Goal: Task Accomplishment & Management: Manage account settings

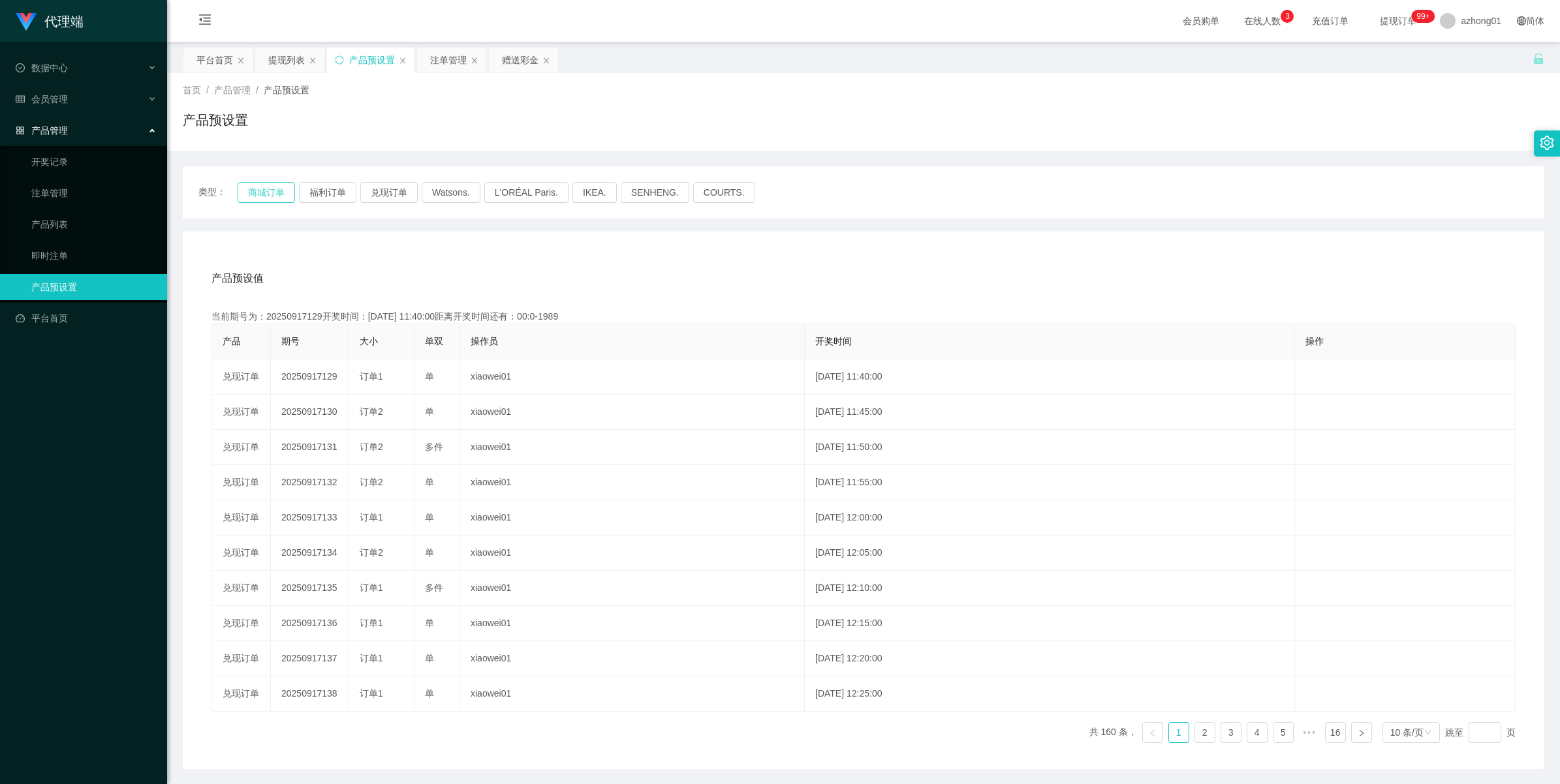
click at [256, 196] on button "商城订单" at bounding box center [266, 192] width 57 height 21
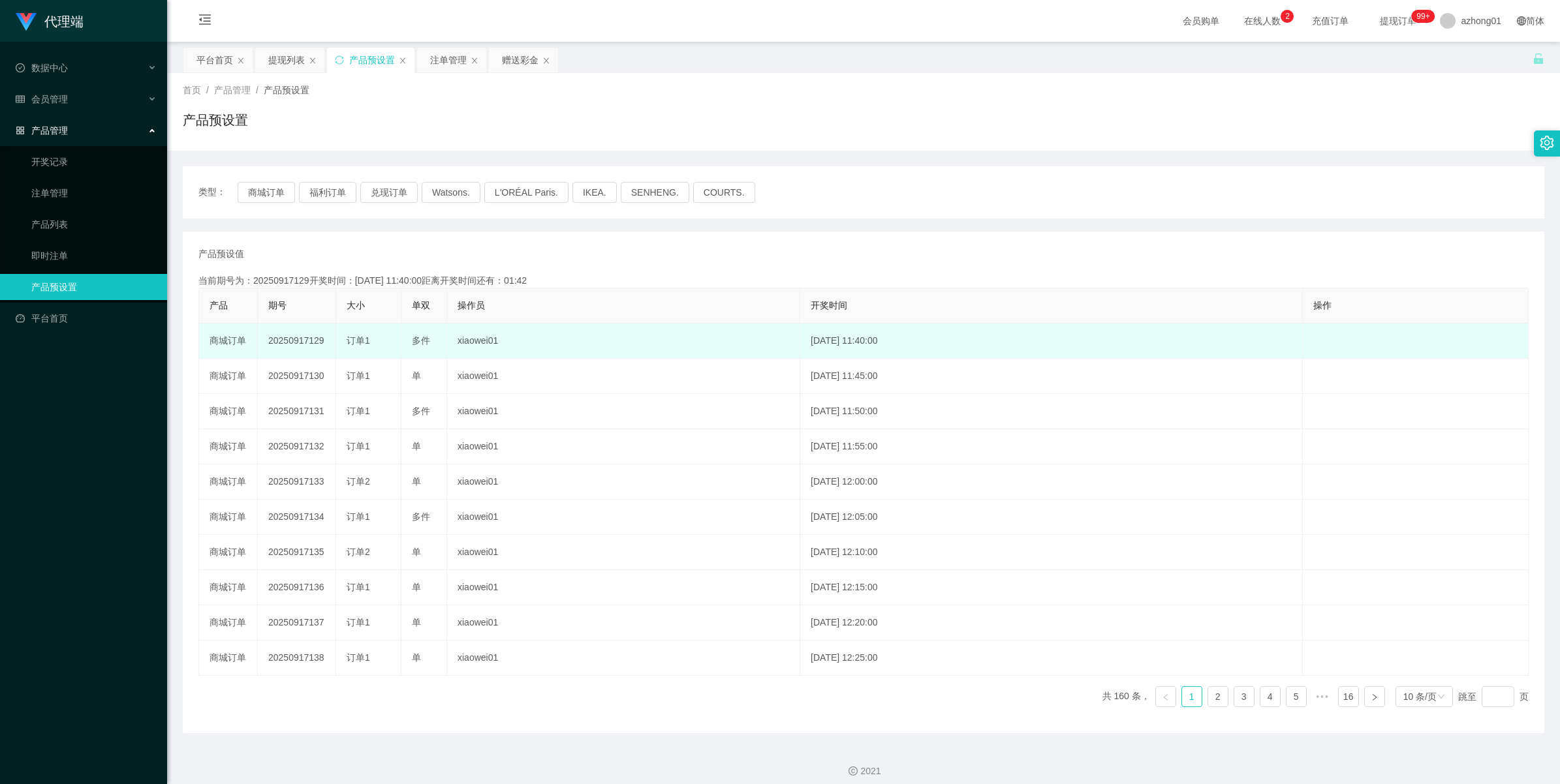
drag, startPoint x: 0, startPoint y: 0, endPoint x: 286, endPoint y: 336, distance: 441.2
click at [286, 336] on td "20250917129" at bounding box center [296, 341] width 78 height 36
copy td "20250917129"
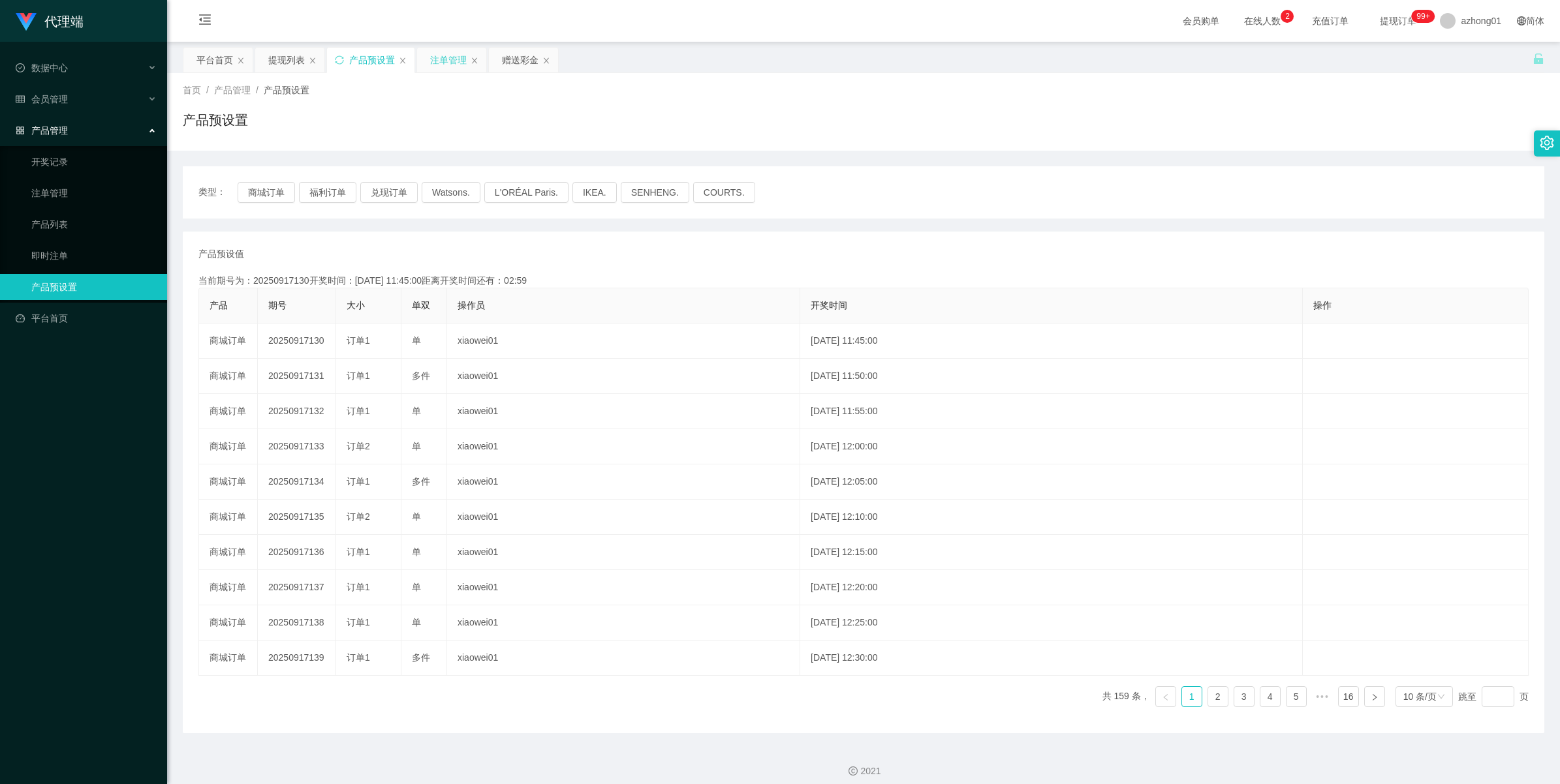
click at [436, 60] on div "注单管理" at bounding box center [448, 59] width 37 height 25
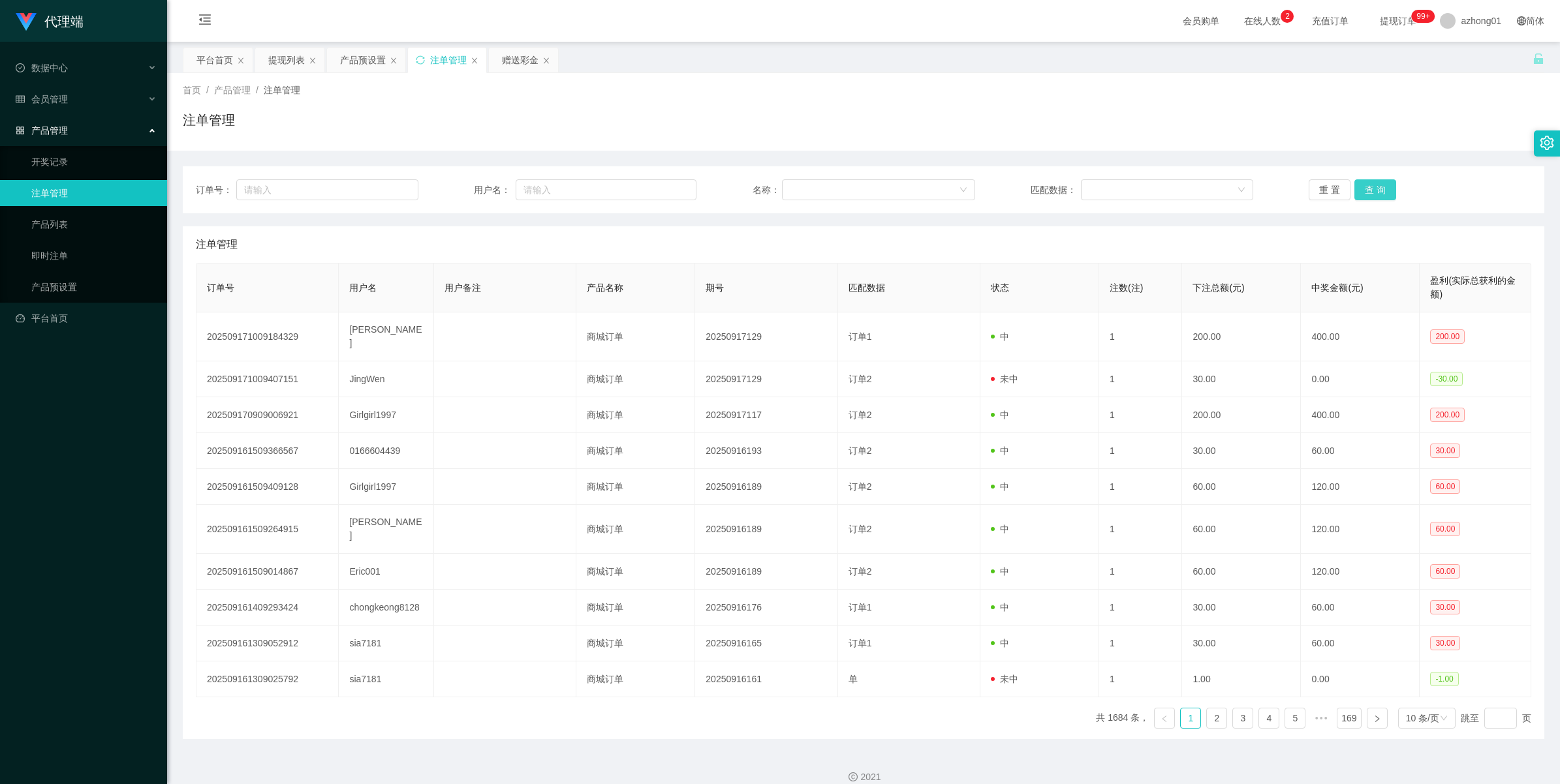
click at [1378, 191] on button "查 询" at bounding box center [1375, 189] width 41 height 21
click at [1378, 191] on div "重 置 查 询" at bounding box center [1420, 189] width 223 height 21
click at [1378, 191] on button "查 询" at bounding box center [1375, 189] width 41 height 21
click at [1378, 191] on div "重 置 查 询" at bounding box center [1420, 189] width 223 height 21
click at [1378, 191] on button "查 询" at bounding box center [1375, 189] width 41 height 21
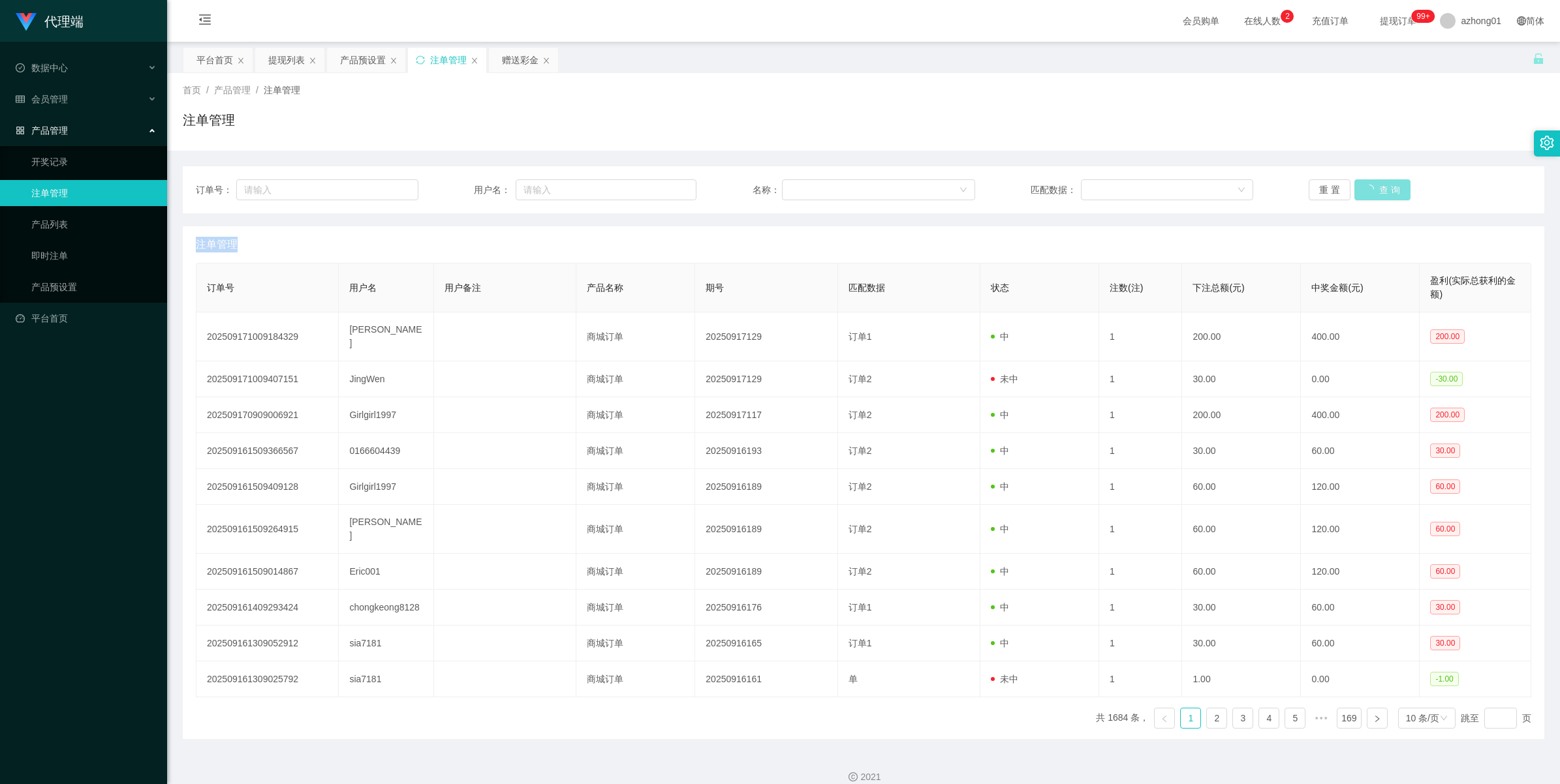
click at [1378, 191] on div "重 置 查 询" at bounding box center [1420, 189] width 223 height 21
click at [1378, 191] on button "查 询" at bounding box center [1375, 189] width 41 height 21
click at [1378, 191] on div "重 置 查 询" at bounding box center [1420, 189] width 223 height 21
click at [347, 62] on div "产品预设置" at bounding box center [363, 59] width 45 height 25
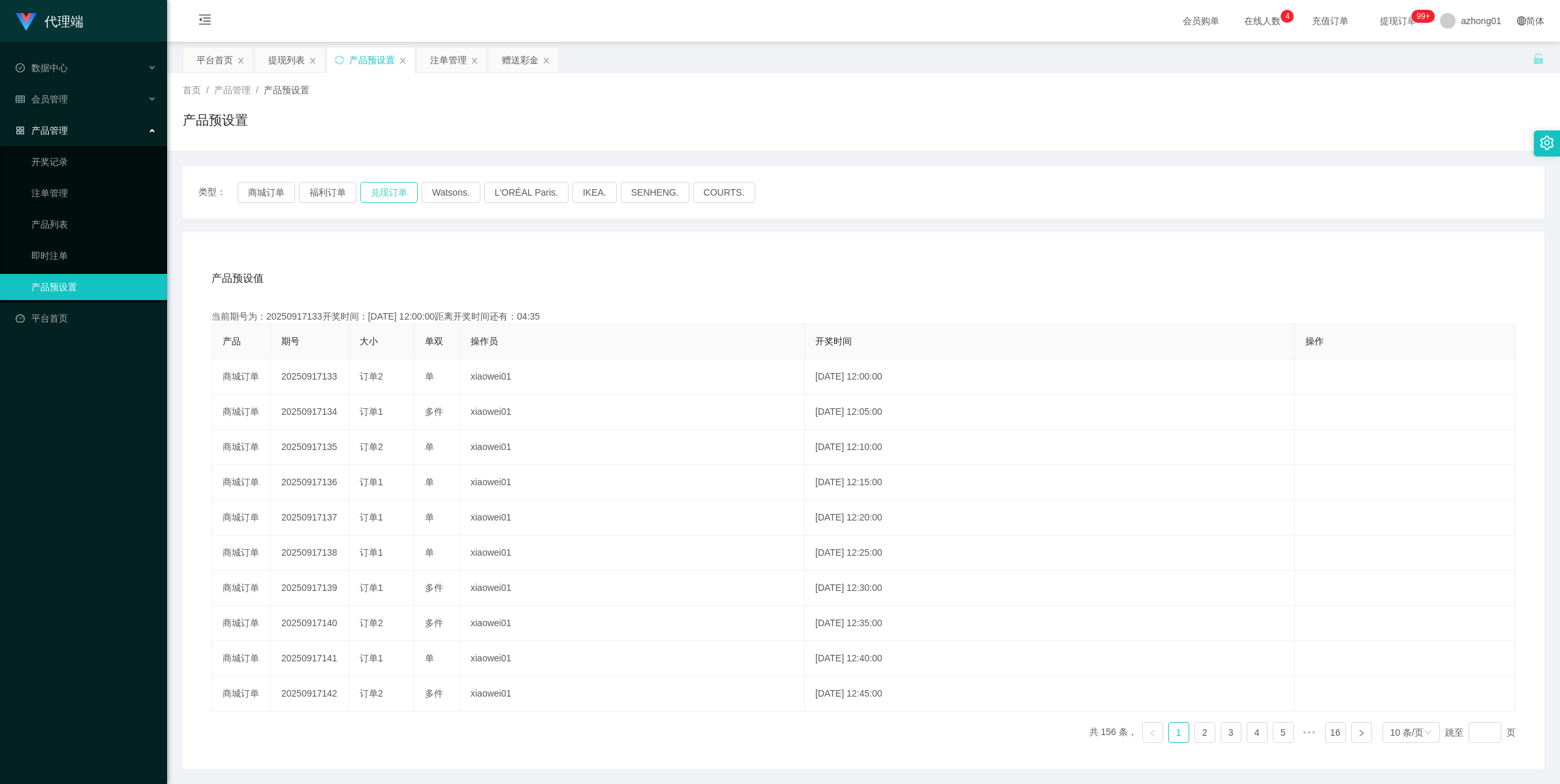
click at [384, 190] on button "兑现订单" at bounding box center [389, 192] width 57 height 21
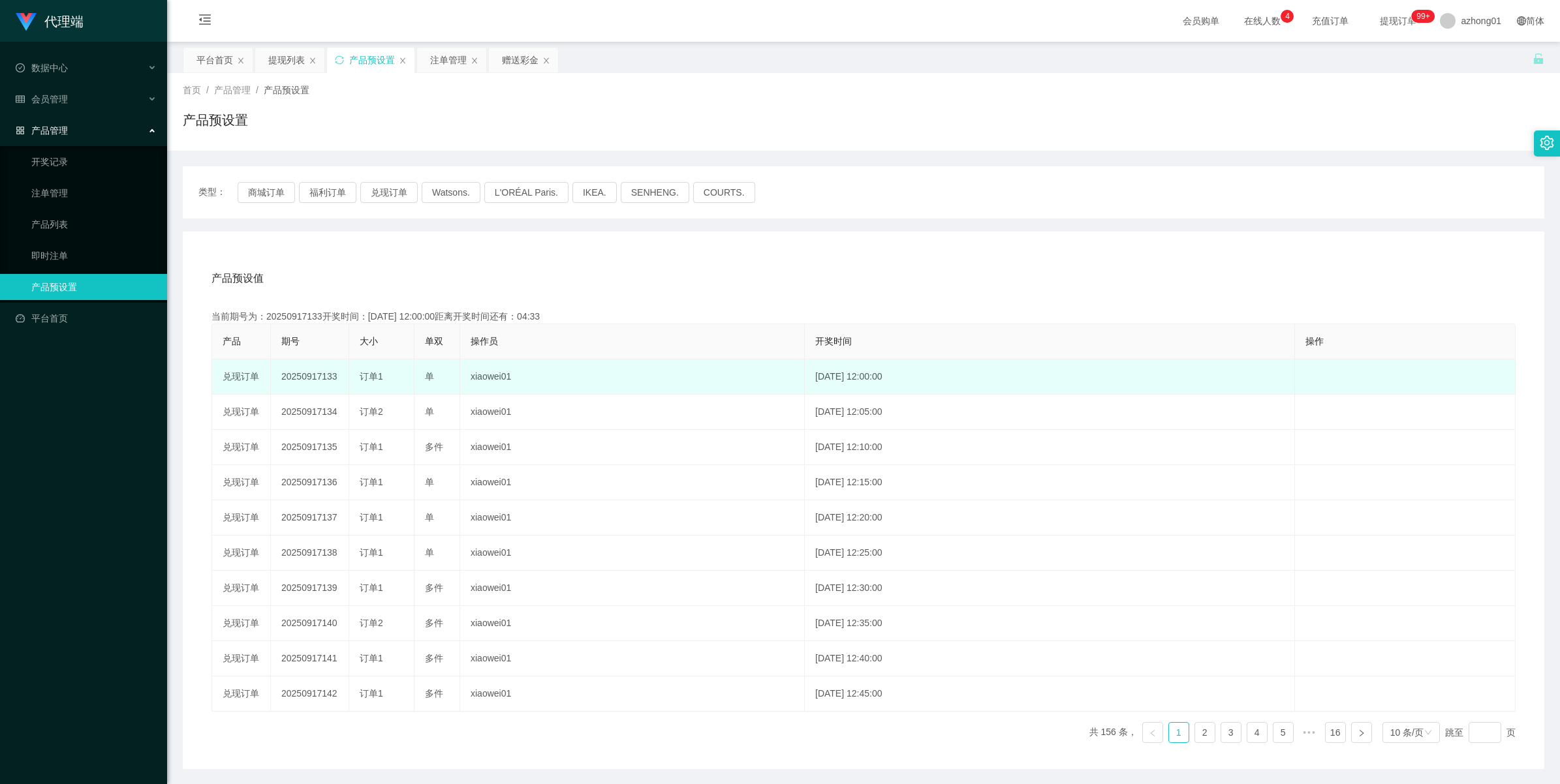
click at [304, 379] on td "20250917133" at bounding box center [310, 377] width 78 height 36
copy td "20250917133"
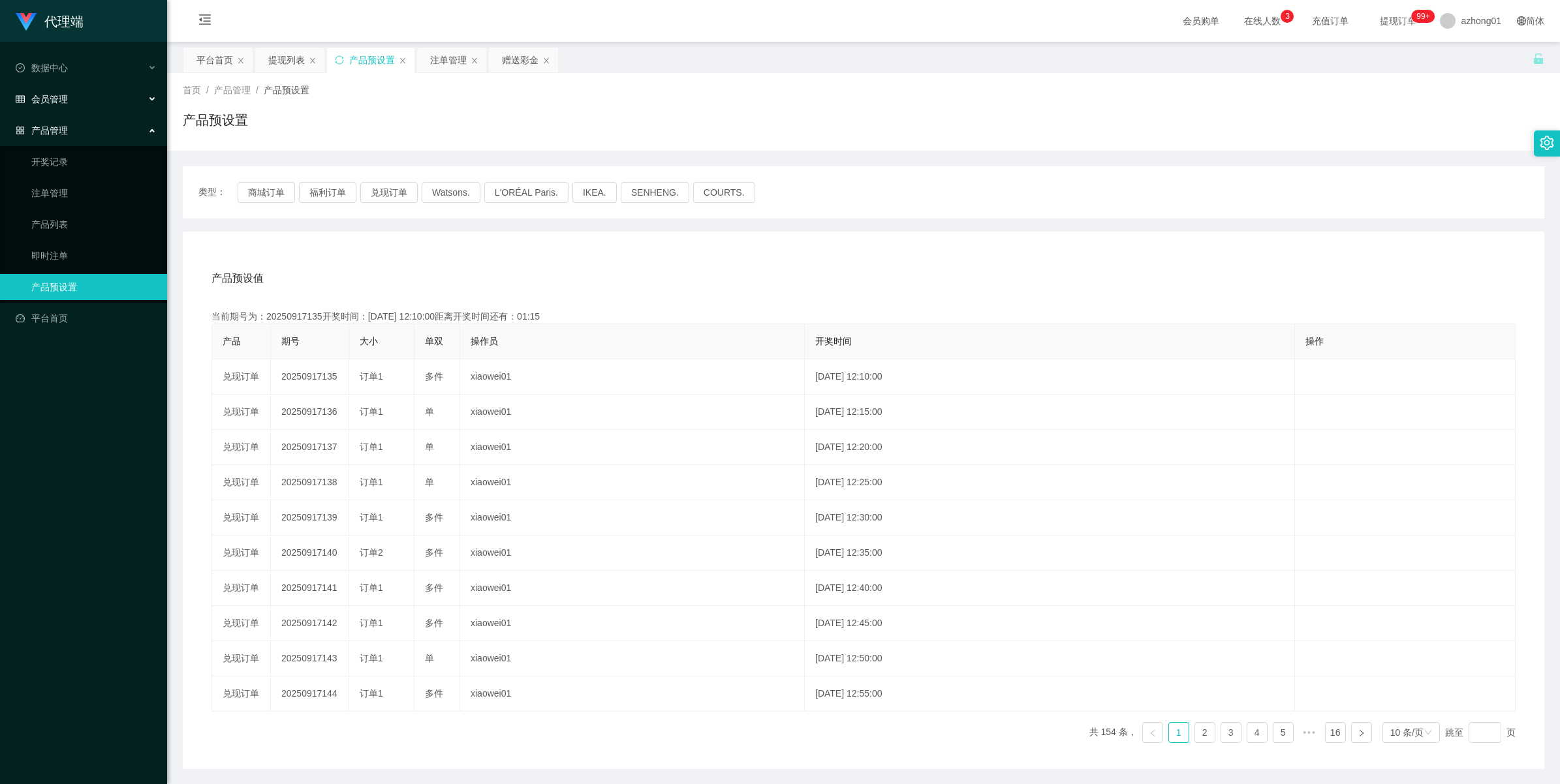
click at [44, 96] on span "会员管理" at bounding box center [41, 99] width 52 height 11
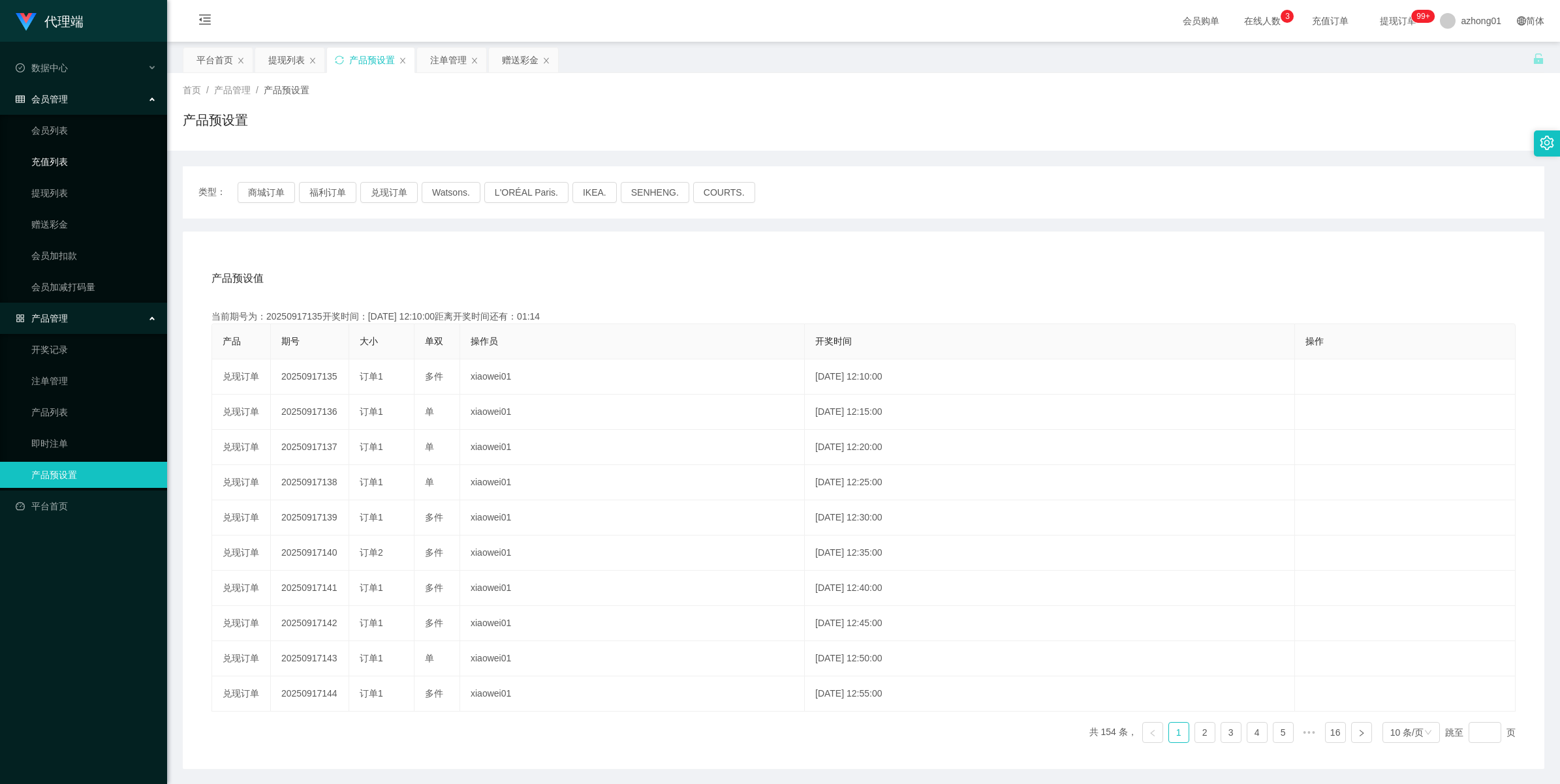
click at [44, 162] on link "充值列表" at bounding box center [94, 162] width 125 height 26
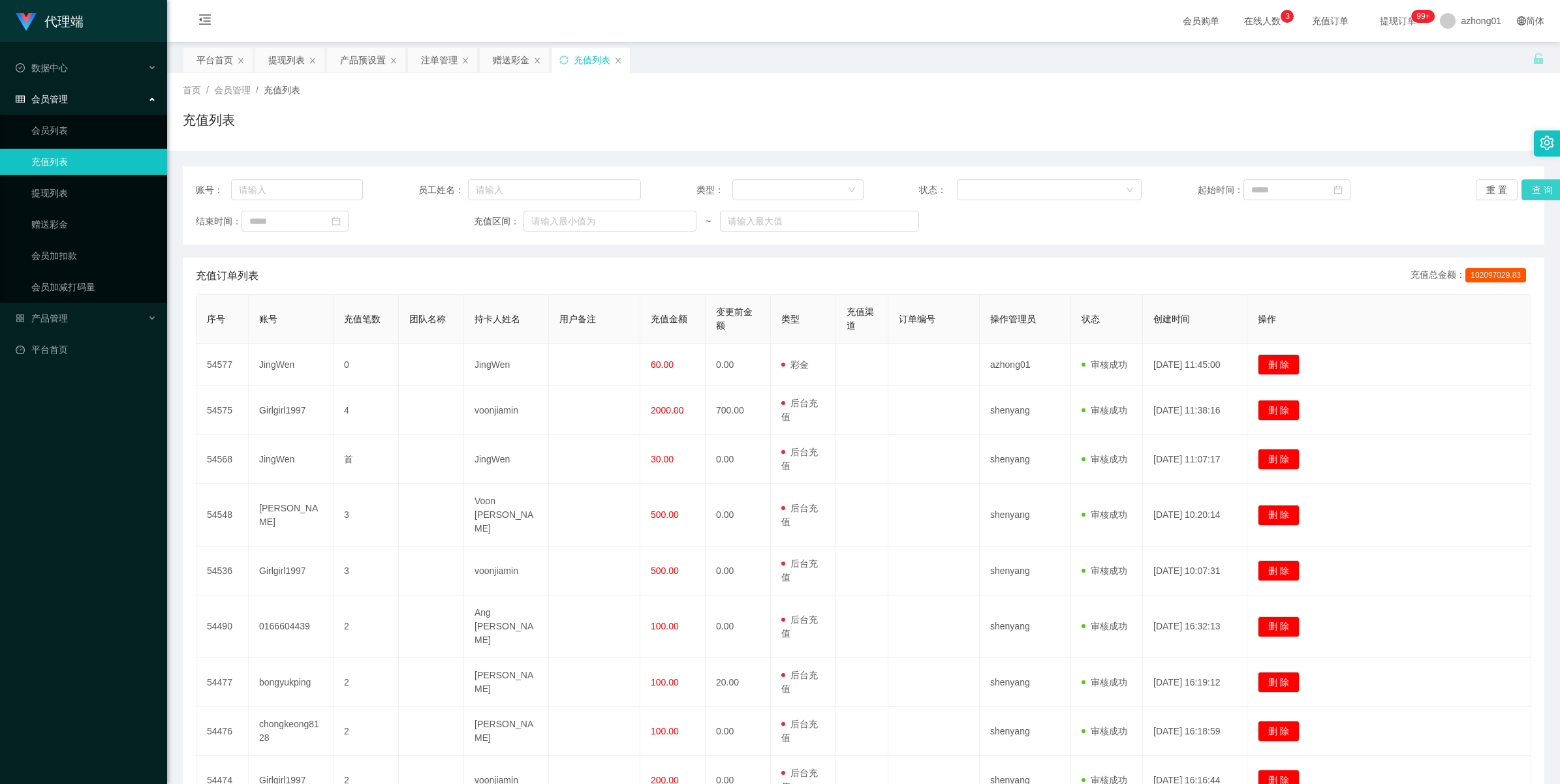
click at [1528, 193] on button "查 询" at bounding box center [1542, 189] width 41 height 21
click at [1528, 193] on div "重 置 查 询" at bounding box center [1588, 189] width 223 height 21
click at [1528, 193] on button "查 询" at bounding box center [1542, 189] width 41 height 21
click at [1528, 193] on div "重 置 查 询" at bounding box center [1588, 189] width 223 height 21
click at [1528, 193] on button "查 询" at bounding box center [1542, 189] width 41 height 21
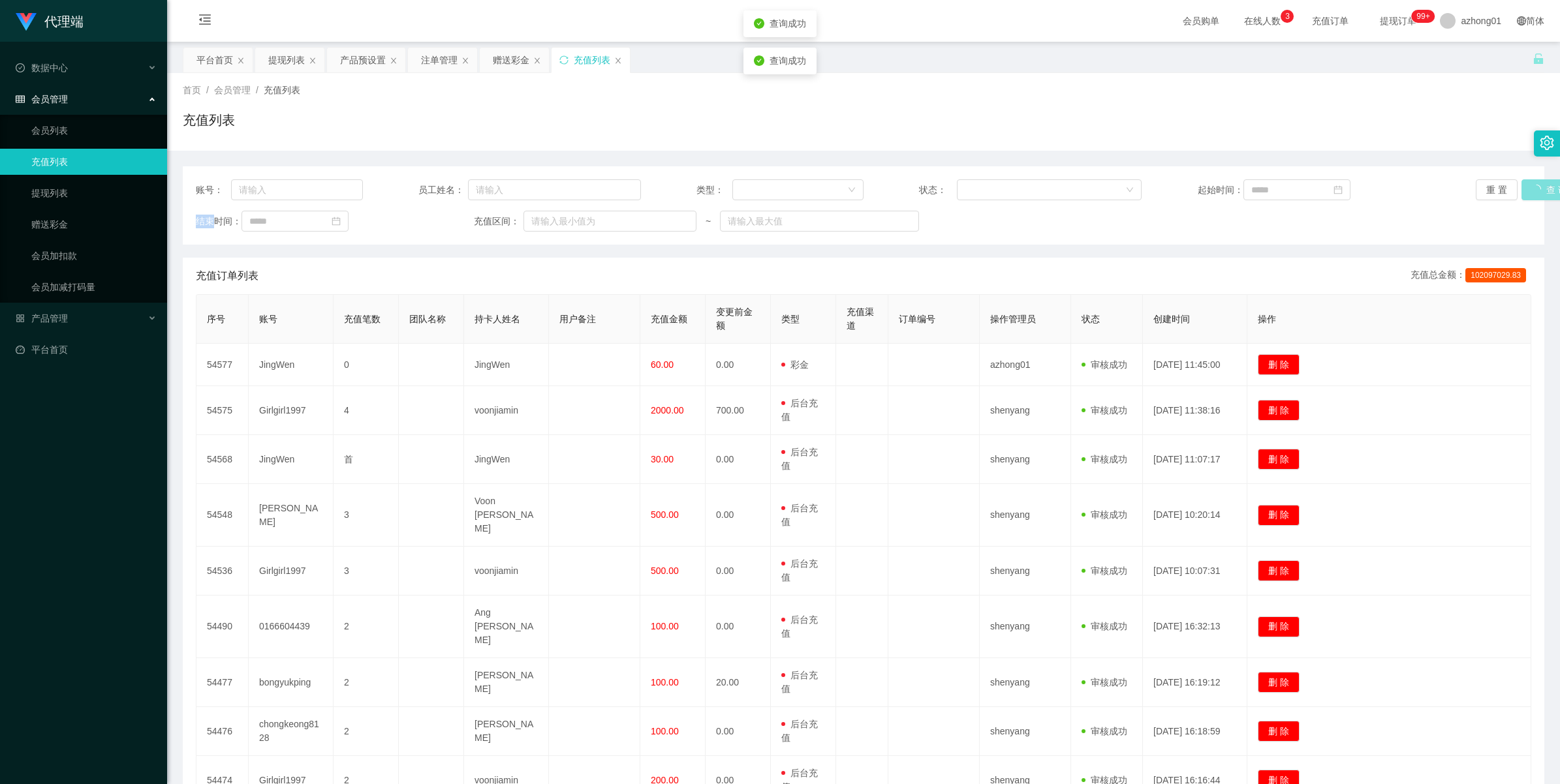
click at [1528, 193] on div "重 置 查 询" at bounding box center [1588, 189] width 223 height 21
click at [1528, 193] on button "查 询" at bounding box center [1542, 189] width 41 height 21
click at [1528, 193] on div "重 置 查 询" at bounding box center [1588, 189] width 223 height 21
click at [1528, 193] on button "查 询" at bounding box center [1549, 189] width 56 height 21
click at [1528, 193] on div "重 置 查 询" at bounding box center [1588, 189] width 223 height 21
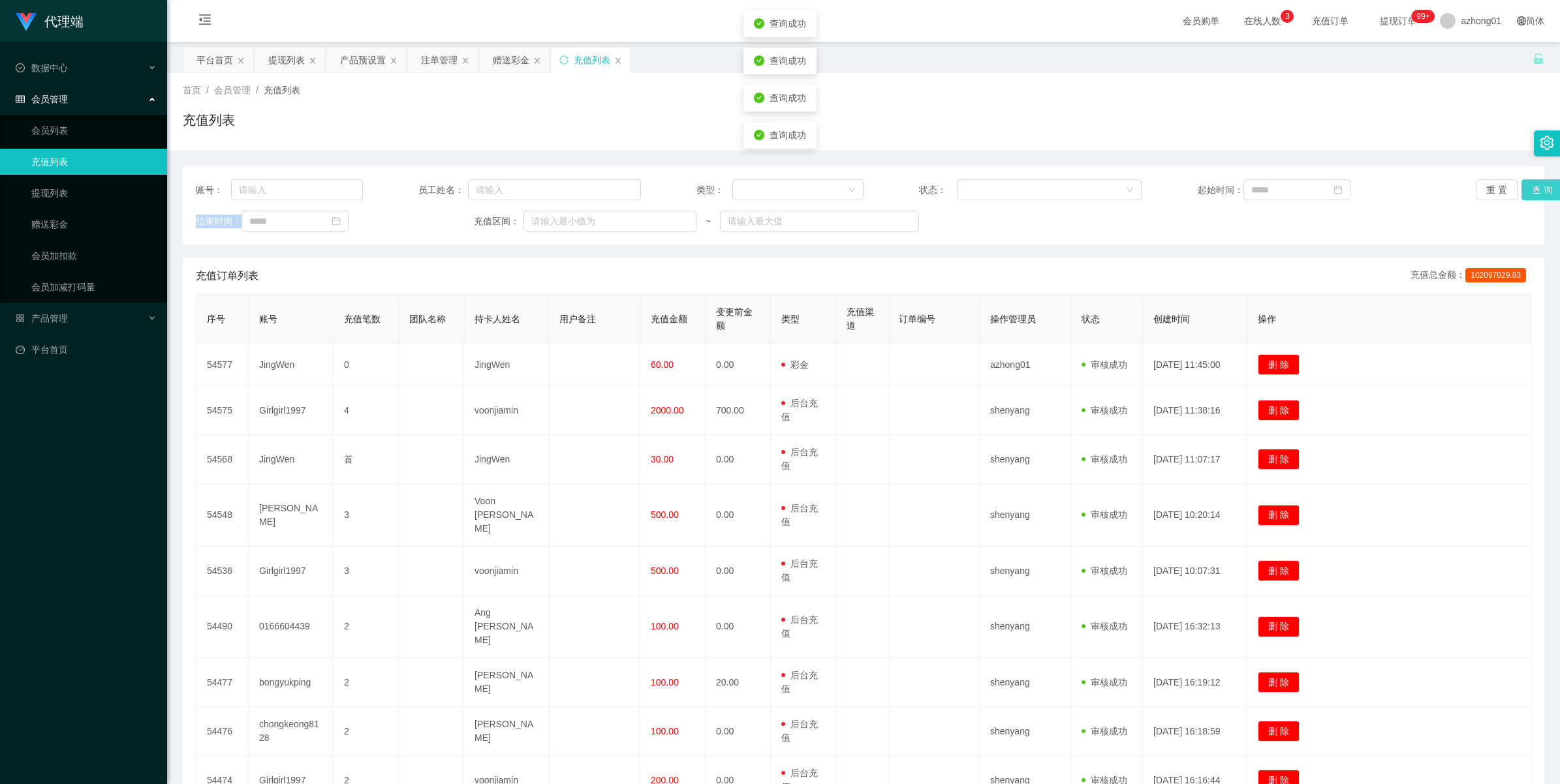
drag, startPoint x: 1528, startPoint y: 193, endPoint x: 1361, endPoint y: 264, distance: 181.5
click at [1528, 193] on button "查 询" at bounding box center [1542, 189] width 41 height 21
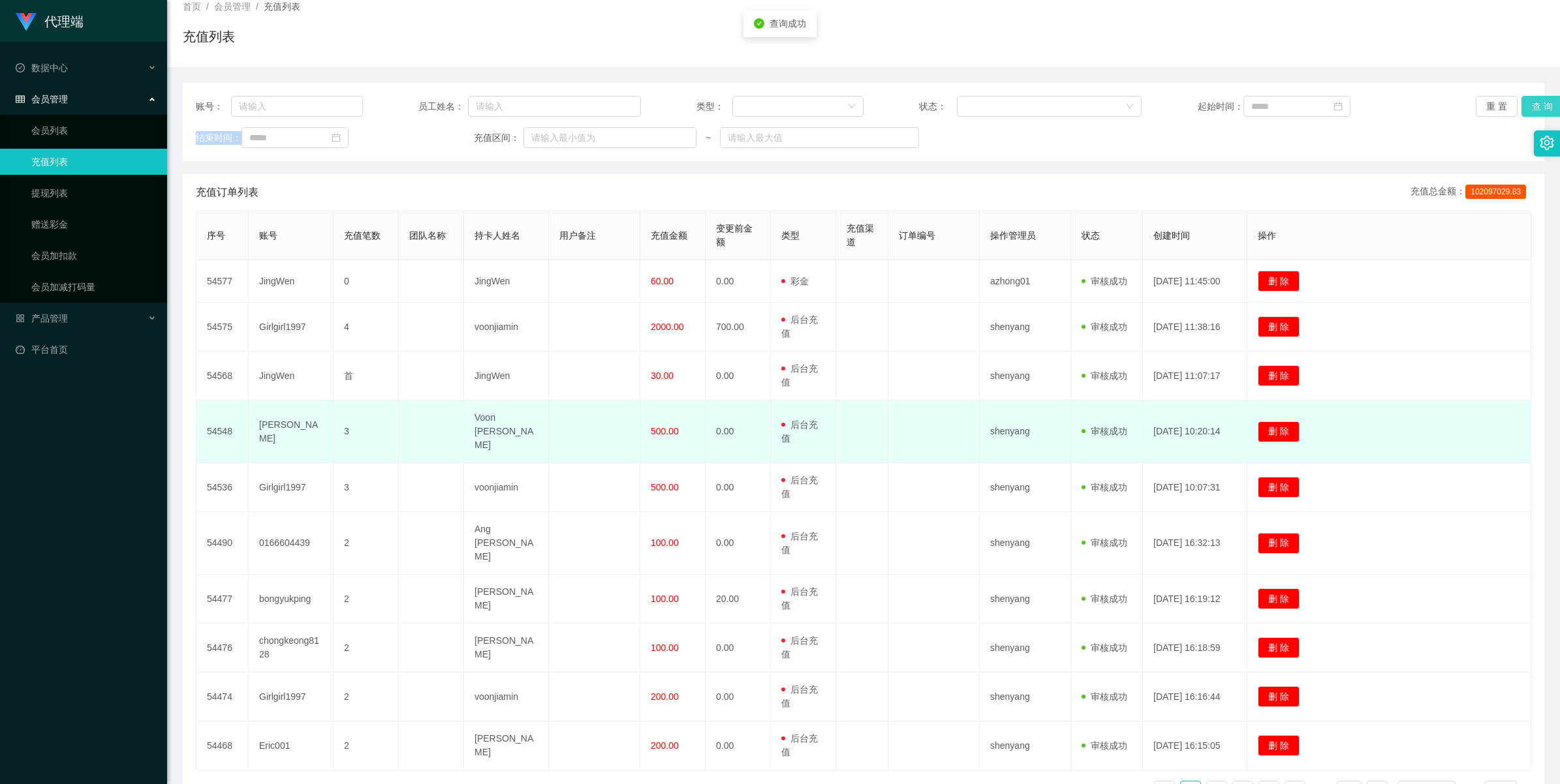
scroll to position [147, 0]
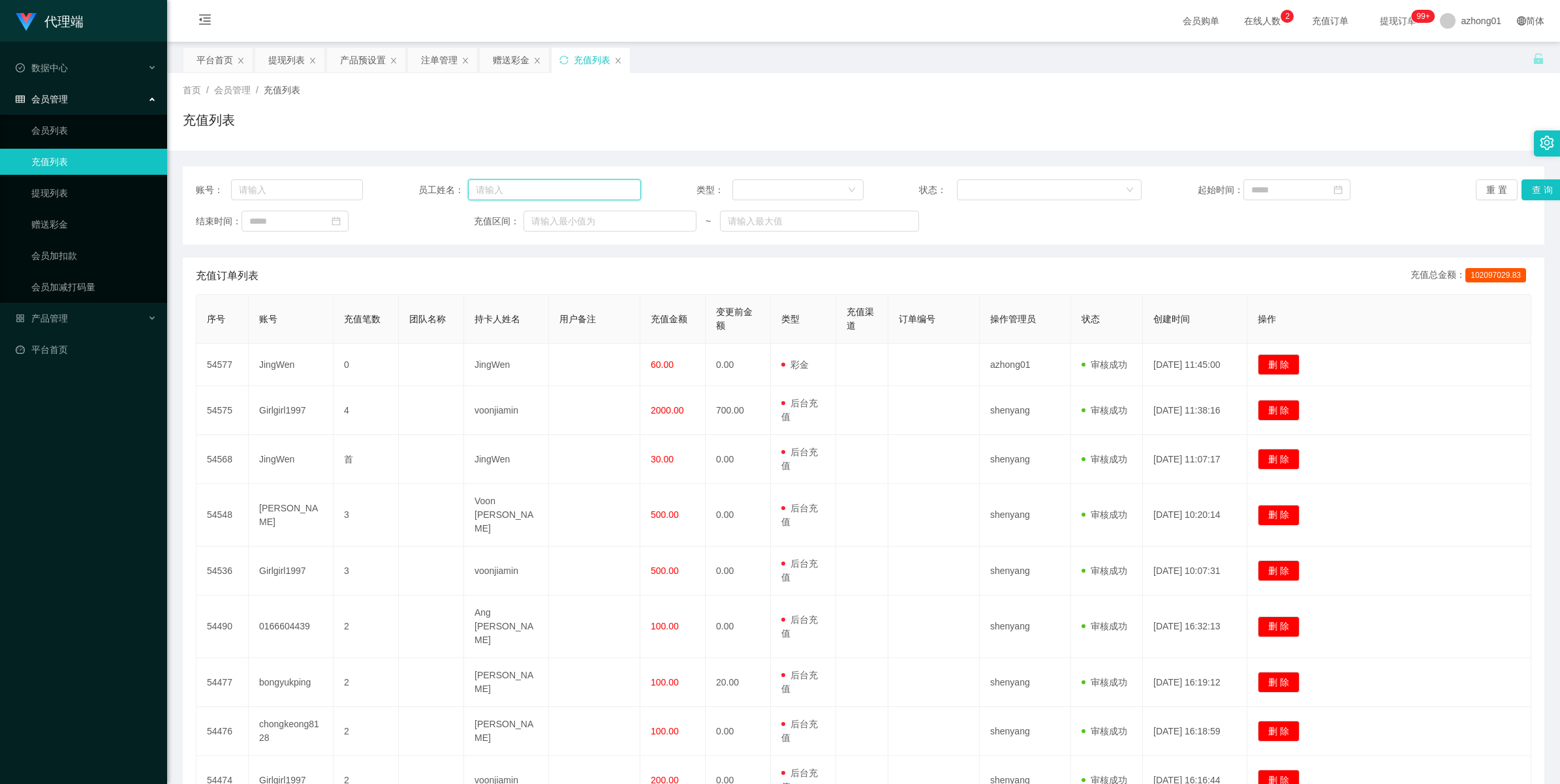
click at [502, 189] on input "text" at bounding box center [554, 189] width 173 height 21
click at [292, 192] on input "text" at bounding box center [297, 189] width 132 height 21
paste input "Girlgir 11997"
click at [1525, 194] on button "查 询" at bounding box center [1542, 189] width 41 height 21
click at [266, 189] on input "Girlgir 11997" at bounding box center [297, 189] width 132 height 21
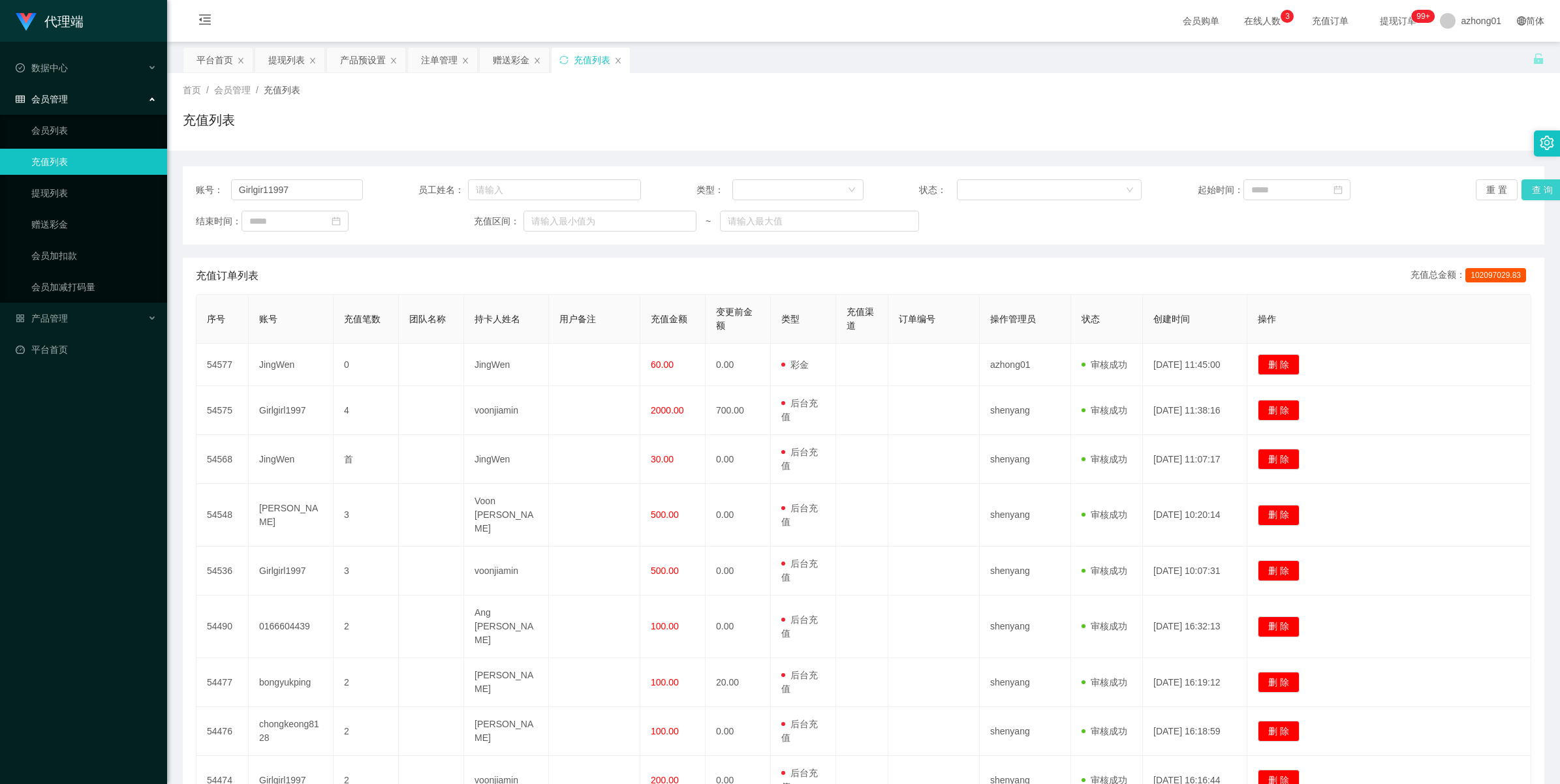
click at [1538, 191] on button "查 询" at bounding box center [1542, 189] width 41 height 21
click at [1538, 191] on div "重 置 查 询" at bounding box center [1588, 189] width 223 height 21
drag, startPoint x: 323, startPoint y: 191, endPoint x: 676, endPoint y: 141, distance: 356.5
click at [59, 180] on section "代理端 数据中心 会员管理 会员列表 充值列表 提现列表 赠送彩金 会员加扣款 会员加减打码量 产品管理 平台首页 保存配置 重置配置 整体风格设置 主题色 …" at bounding box center [780, 478] width 1560 height 957
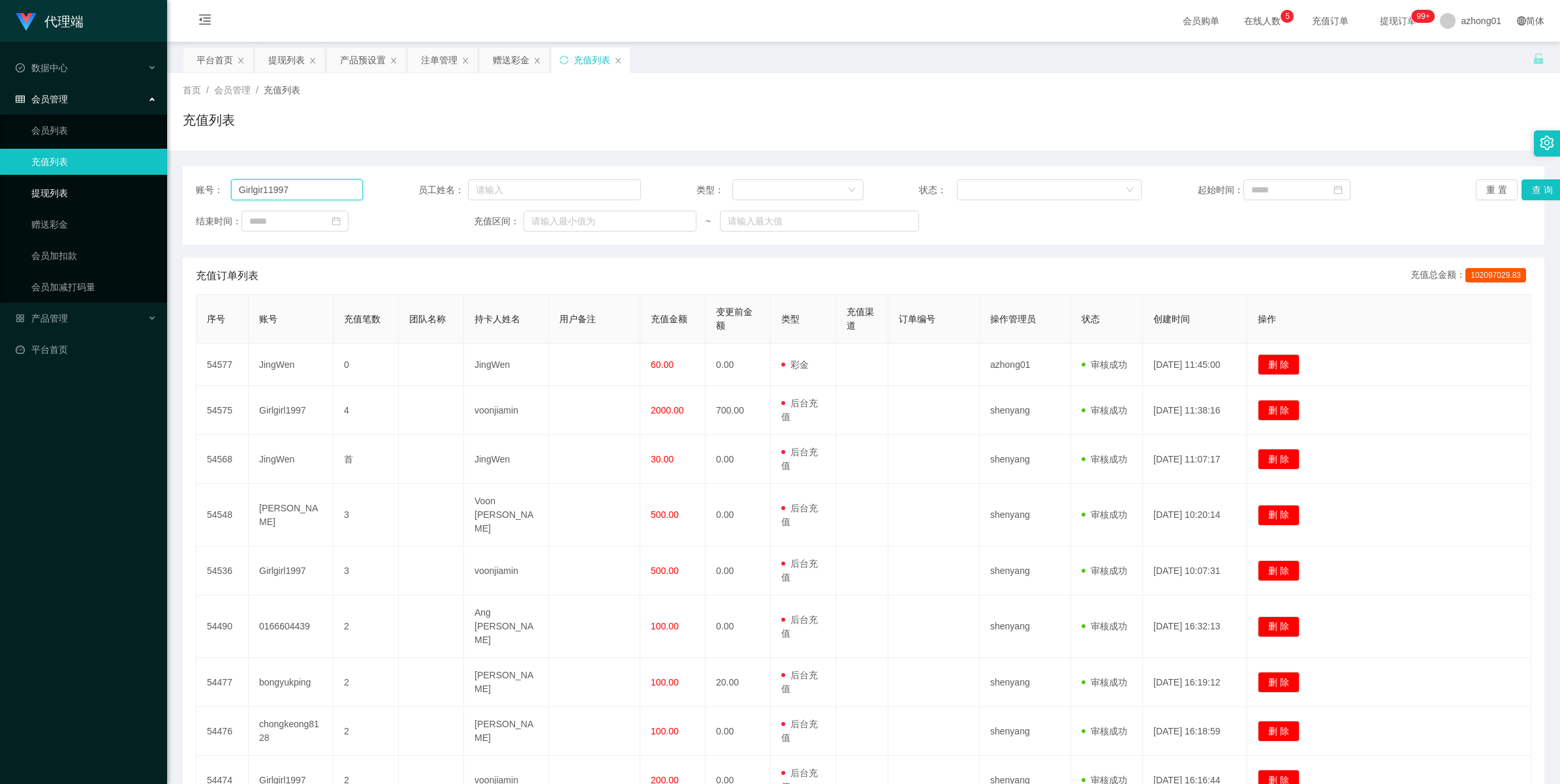
paste input "l"
type input "Girlgirl1997"
click at [1531, 196] on button "查 询" at bounding box center [1542, 189] width 41 height 21
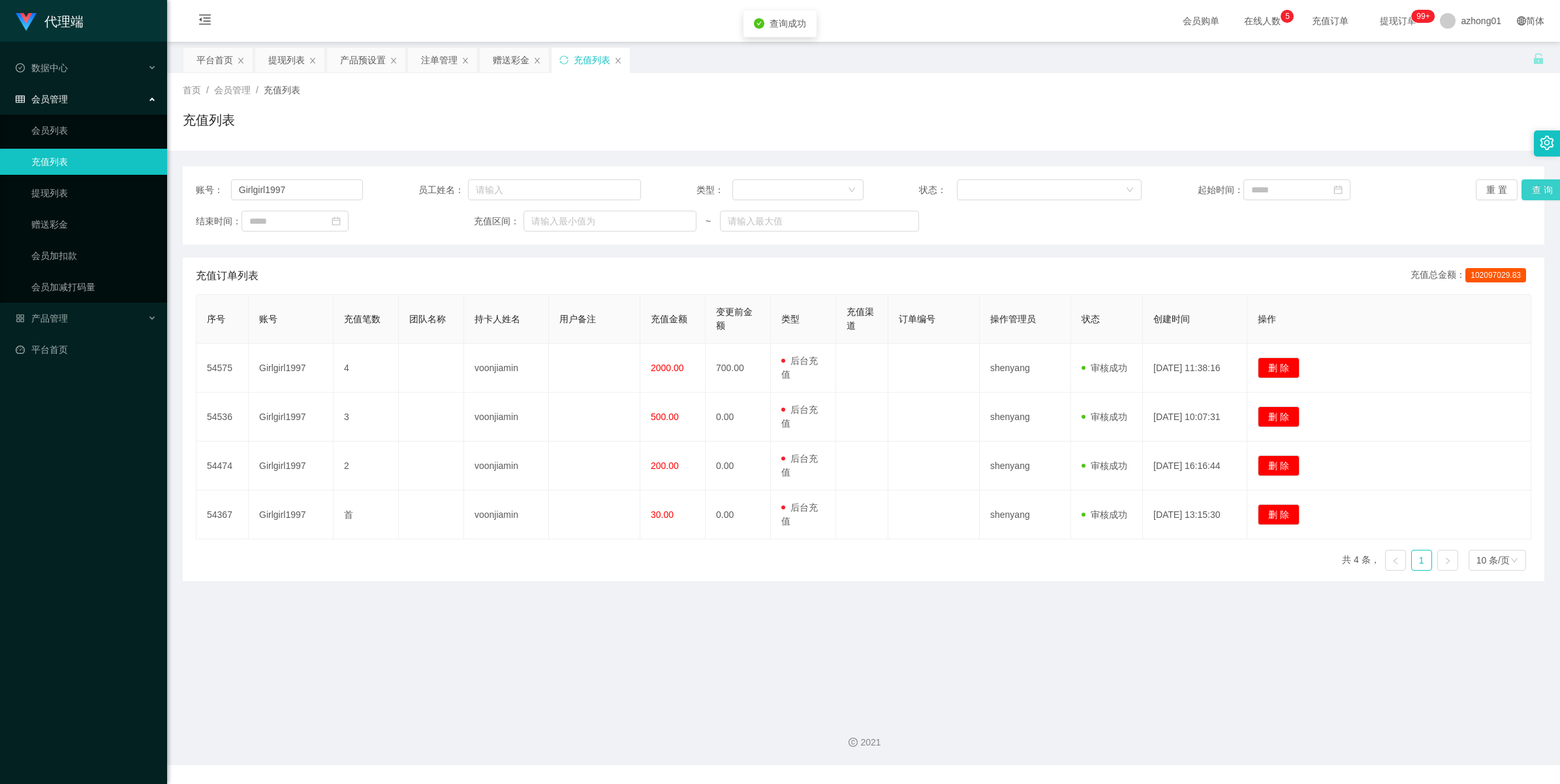
click at [1531, 196] on button "查 询" at bounding box center [1542, 189] width 41 height 21
click at [49, 187] on link "提现列表" at bounding box center [94, 193] width 125 height 26
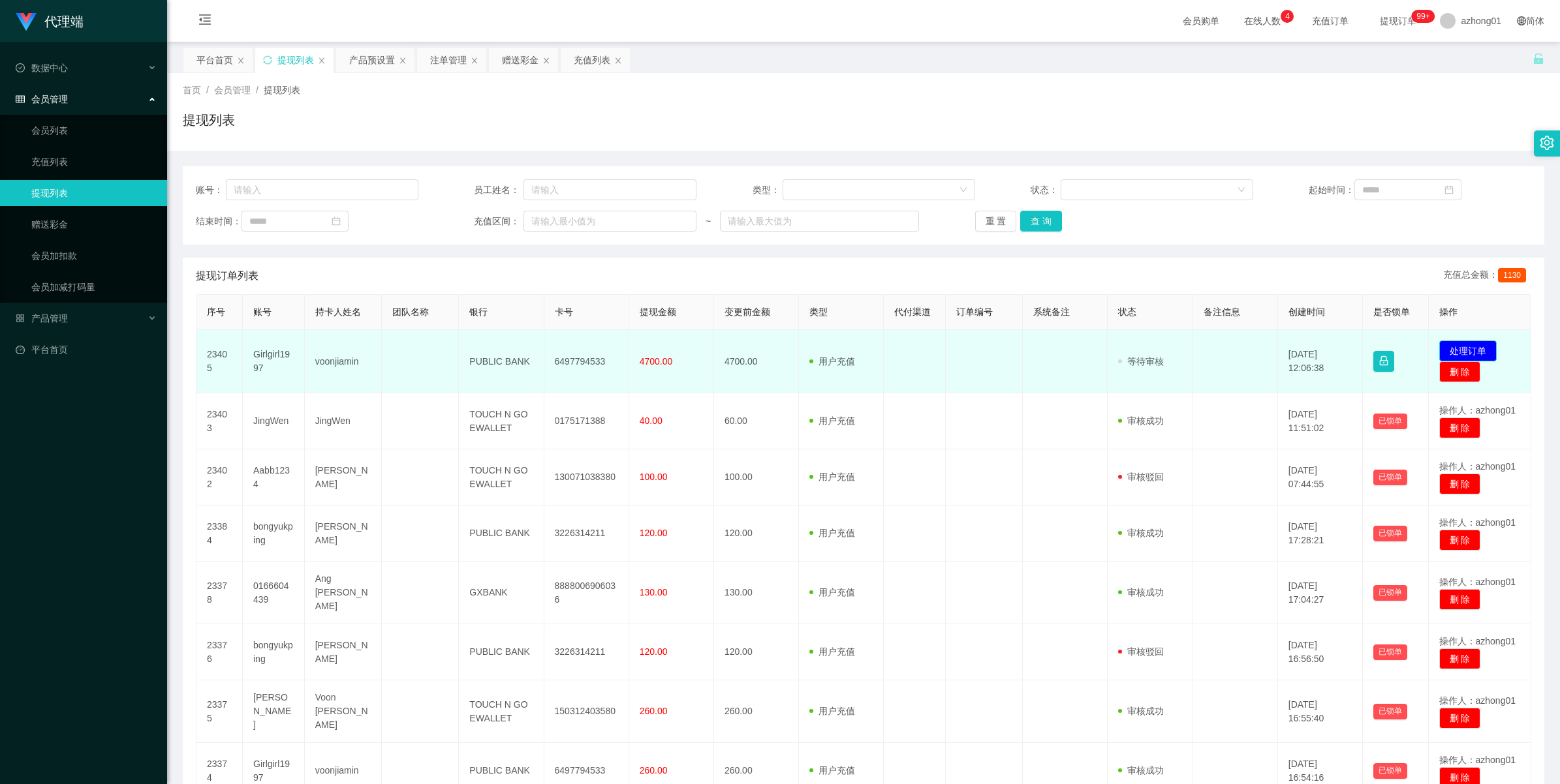
click at [1467, 349] on button "处理订单" at bounding box center [1468, 350] width 57 height 21
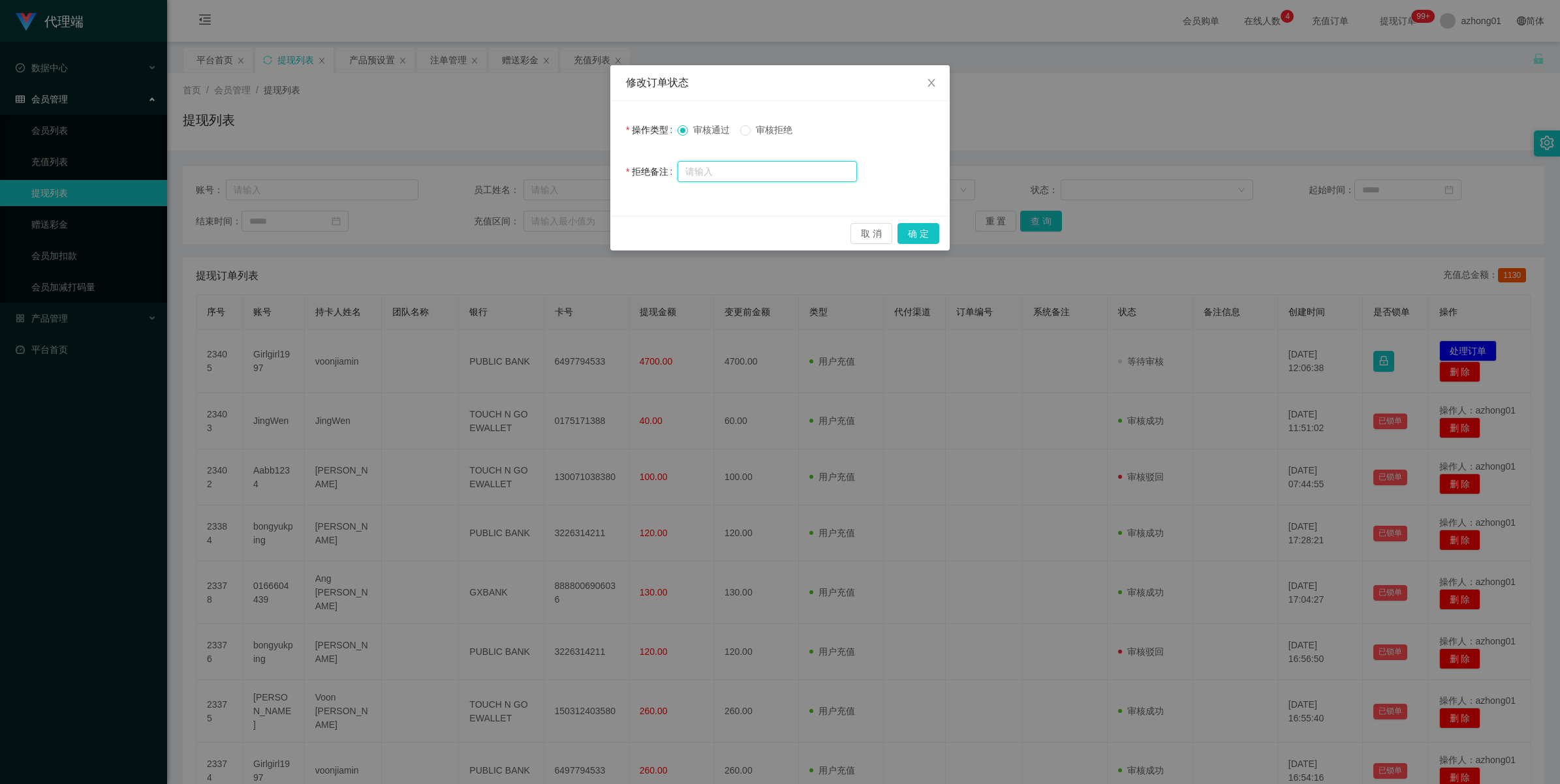
click at [721, 173] on input "text" at bounding box center [768, 171] width 180 height 21
paste input "jiamin 违规操作 无法获取提现标准"
type input "jiamin 违规操作 无法获取提现标准"
click at [938, 79] on span "Close" at bounding box center [930, 83] width 37 height 36
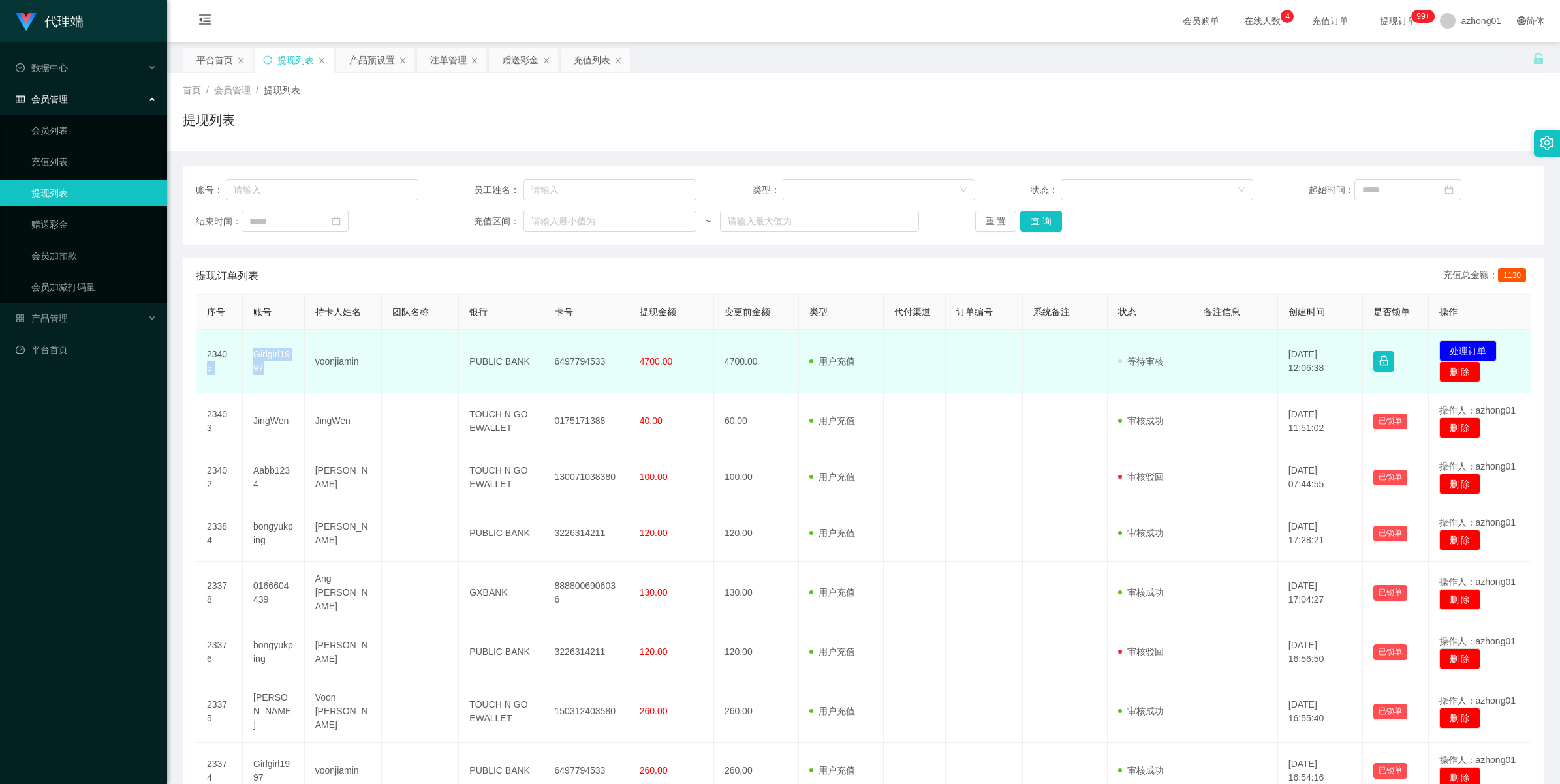
drag, startPoint x: 263, startPoint y: 374, endPoint x: 236, endPoint y: 352, distance: 34.8
click at [236, 352] on tr "23405 Girlgirl1997 voonjiamin PUBLIC BANK 6497794533 4700.00 4700.00 用户充值 人工扣款 …" at bounding box center [863, 362] width 1335 height 63
copy tr "5 Girlgirl1997"
click at [254, 355] on td "Girlgirl1997" at bounding box center [273, 362] width 62 height 63
drag, startPoint x: 253, startPoint y: 355, endPoint x: 292, endPoint y: 363, distance: 39.8
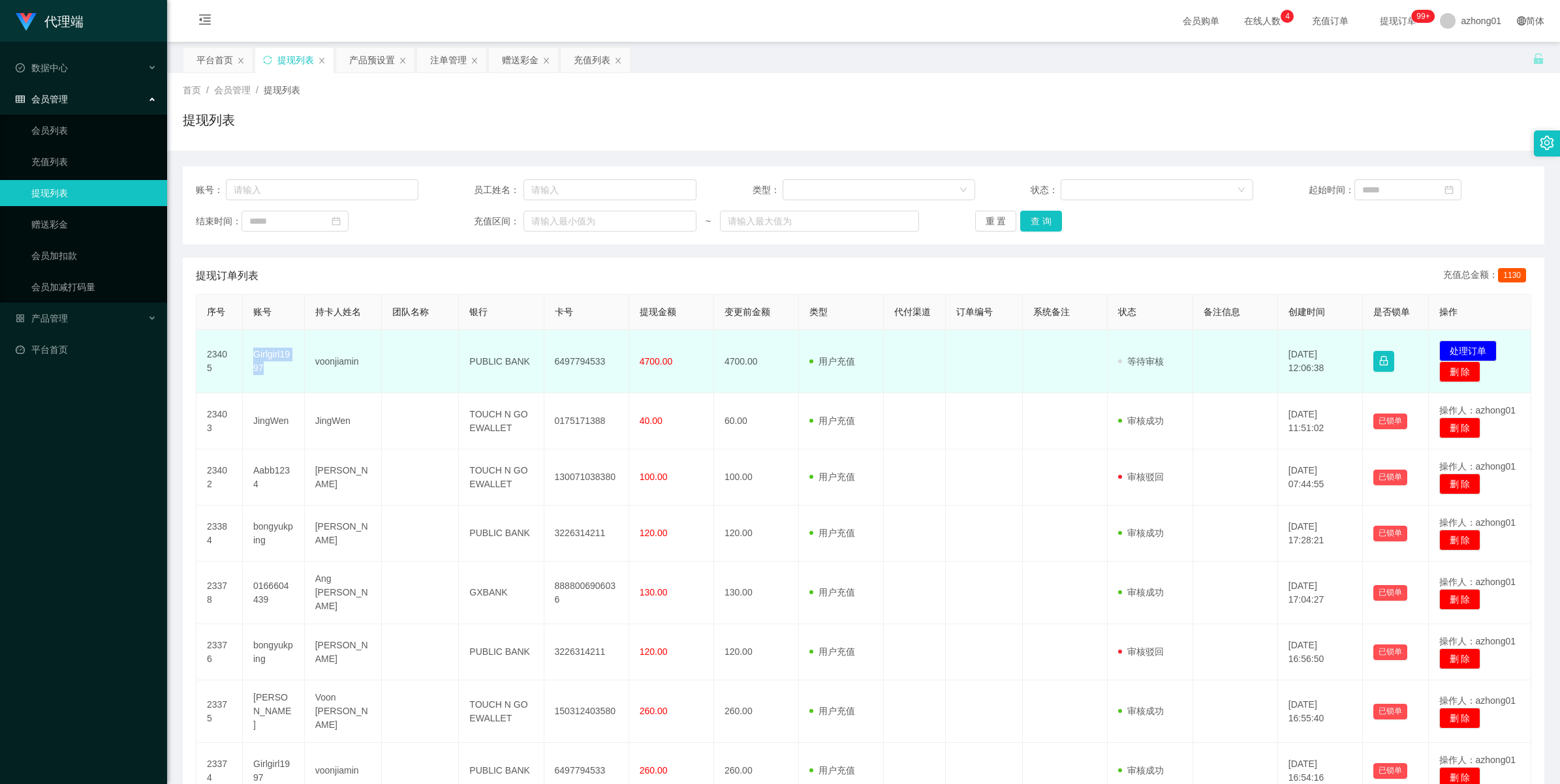
click at [292, 363] on td "Girlgirl1997" at bounding box center [273, 362] width 62 height 63
copy td "Girlgirl1997"
click at [1449, 348] on button "处理订单" at bounding box center [1468, 350] width 57 height 21
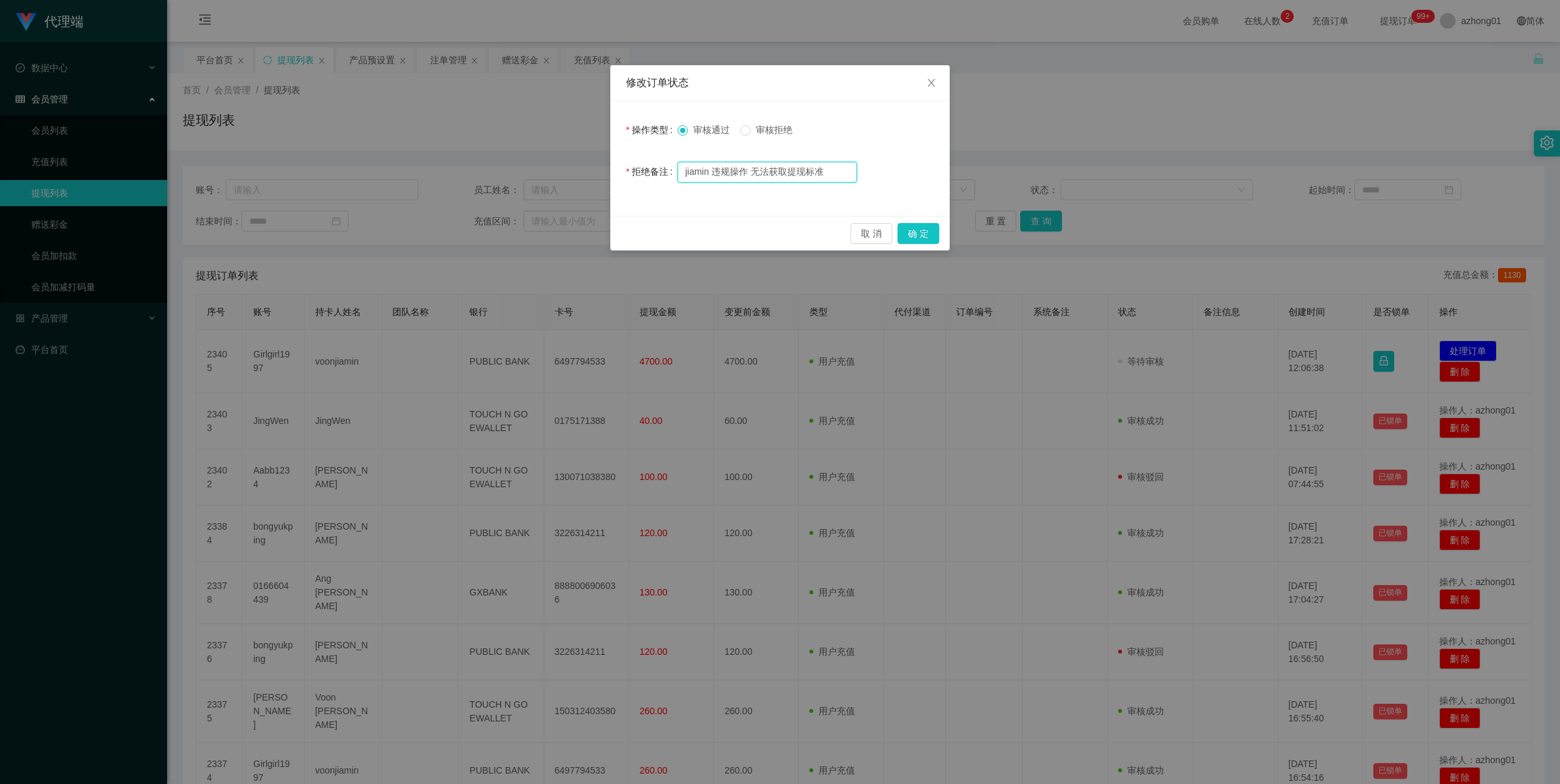
drag, startPoint x: 846, startPoint y: 170, endPoint x: 648, endPoint y: 170, distance: 198.0
click at [648, 170] on div "拒绝备注 jiamin 违规操作 无法获取提现标准" at bounding box center [780, 172] width 308 height 26
paste input "Girlgirl1997违规操作 无法获取提现标准"
type input "Girlgirl1997违规操作 无法获取提现标准"
click at [905, 230] on button "确 定" at bounding box center [919, 233] width 41 height 21
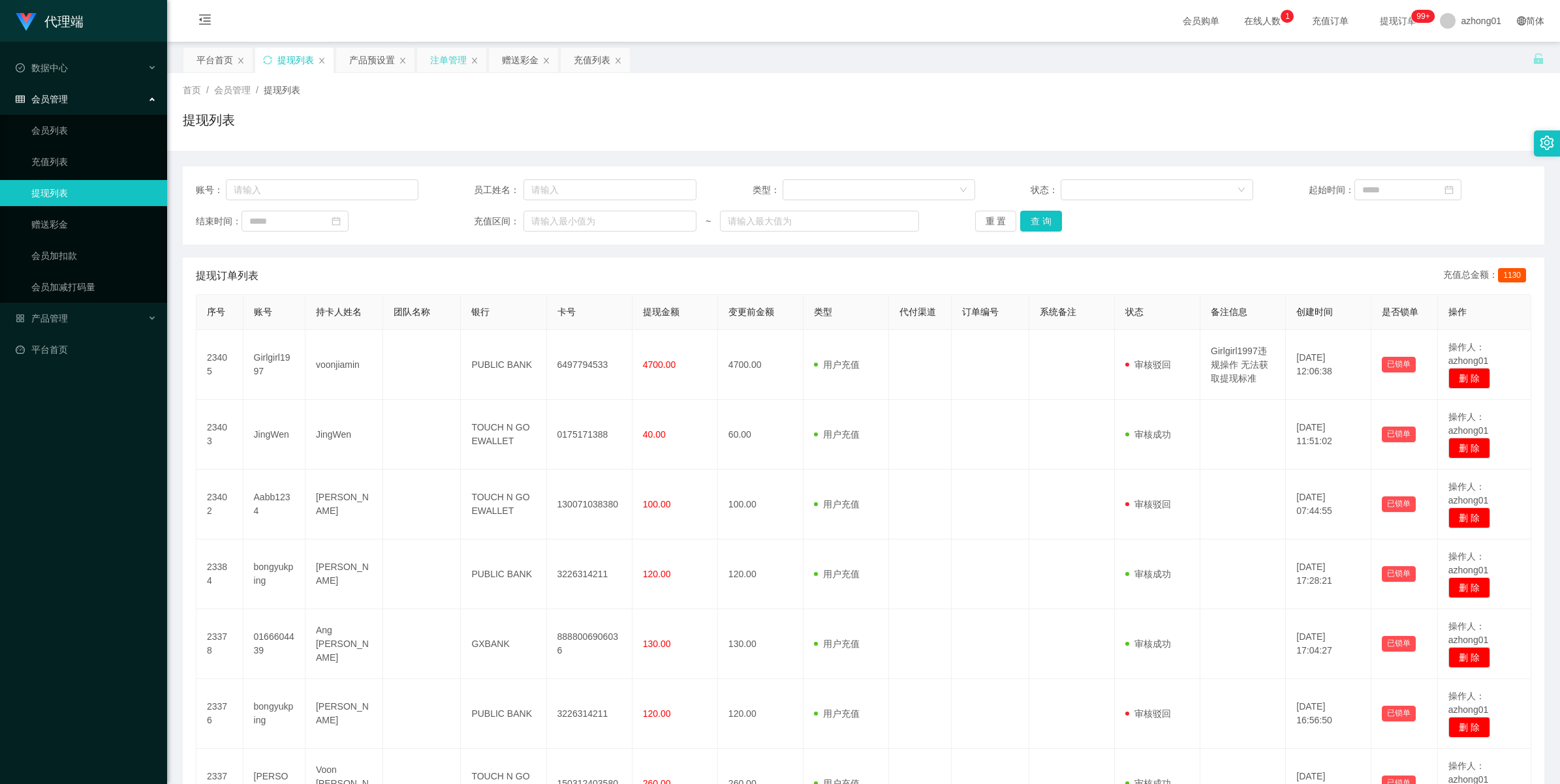
click at [446, 57] on div "注单管理" at bounding box center [448, 59] width 37 height 25
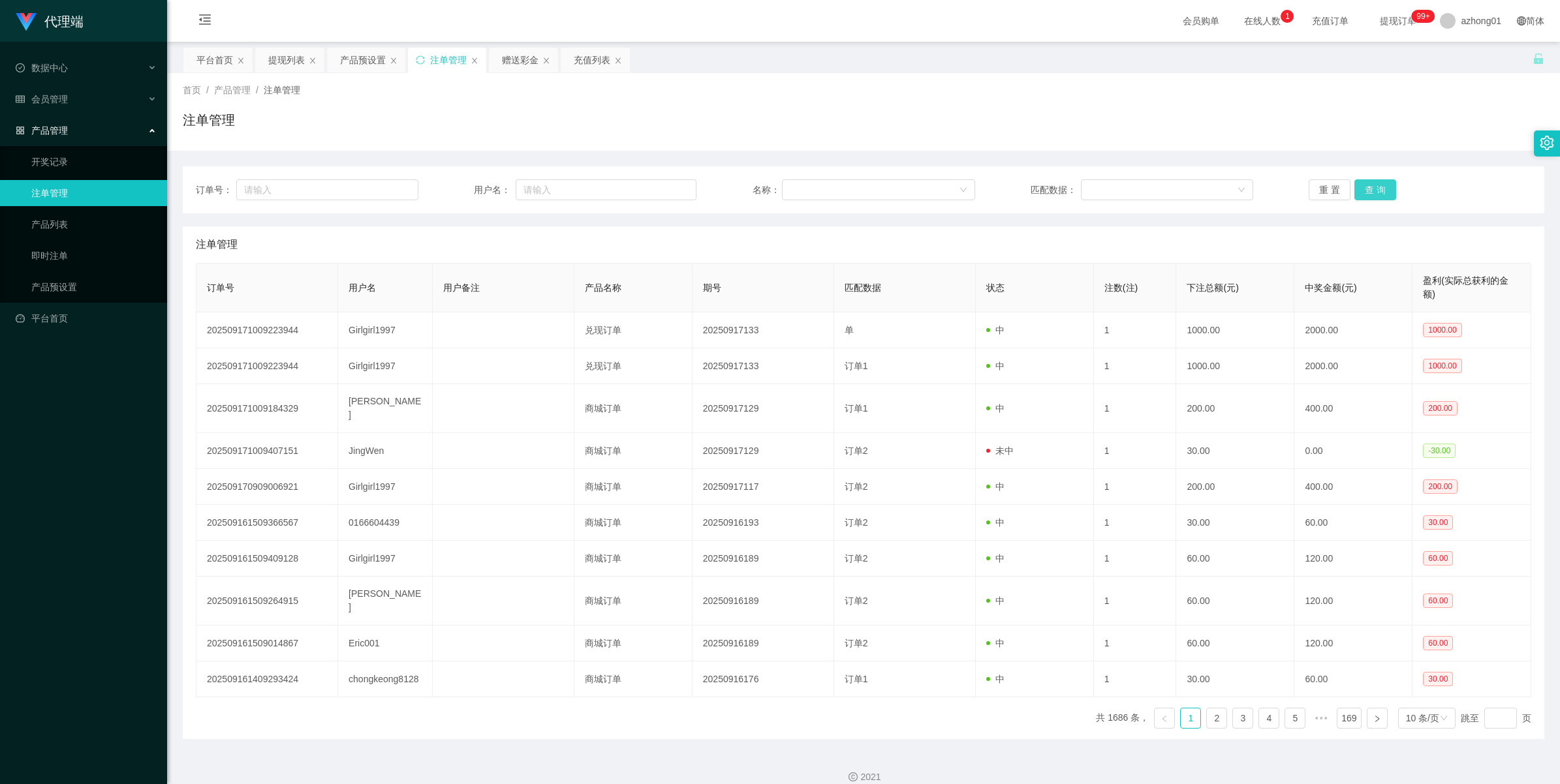
click at [1372, 189] on button "查 询" at bounding box center [1375, 189] width 41 height 21
click at [1372, 189] on div "重 置 查 询" at bounding box center [1420, 189] width 223 height 21
click at [1372, 189] on button "查 询" at bounding box center [1375, 189] width 41 height 21
click at [1372, 189] on div "重 置 查 询" at bounding box center [1420, 189] width 223 height 21
click at [1372, 189] on button "查 询" at bounding box center [1382, 189] width 56 height 21
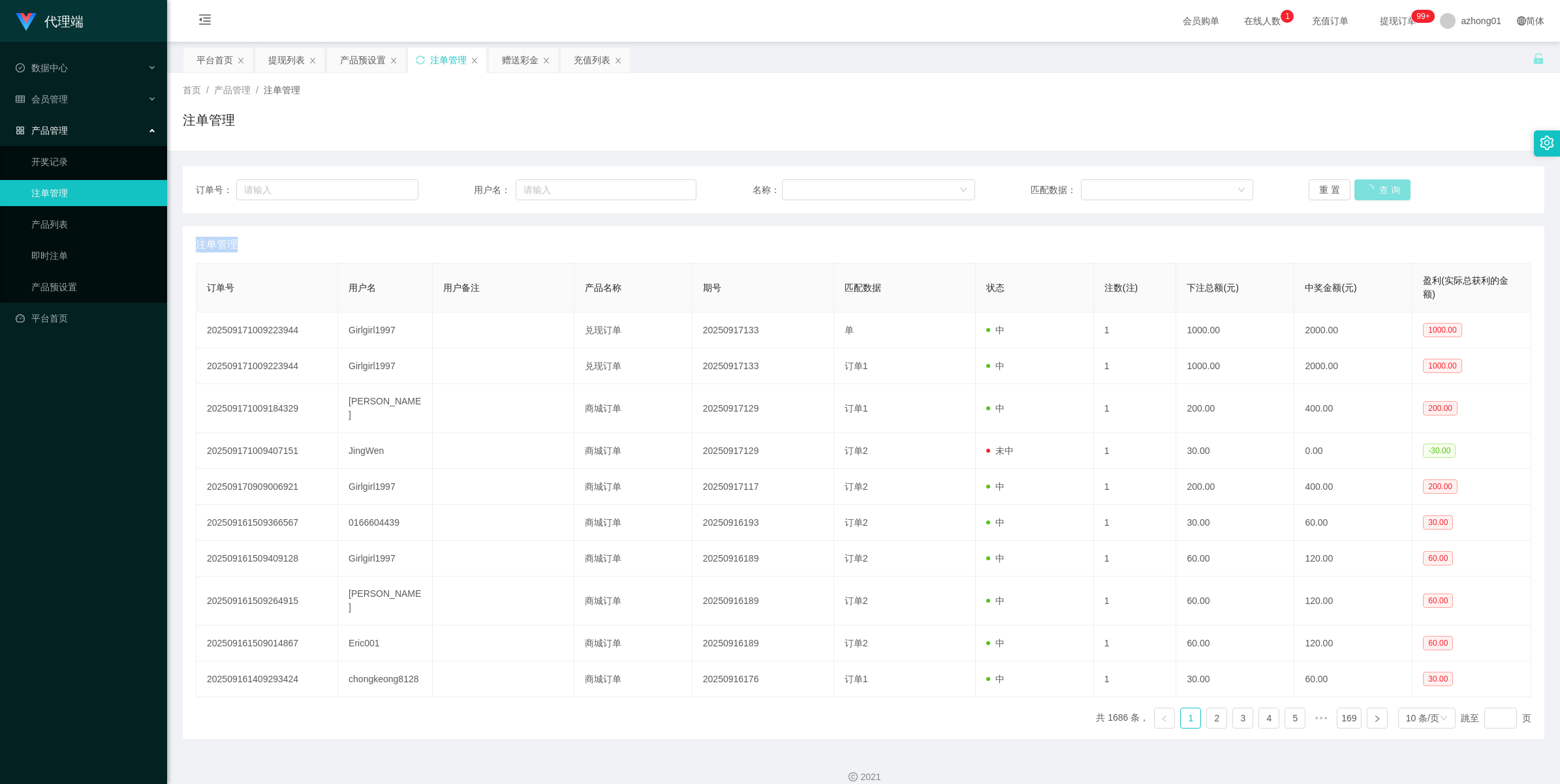
click at [1372, 189] on div "重 置 查 询" at bounding box center [1420, 189] width 223 height 21
click at [1372, 189] on button "查 询" at bounding box center [1375, 189] width 41 height 21
click at [1372, 189] on div "重 置 查 询" at bounding box center [1420, 189] width 223 height 21
click at [1372, 189] on button "查 询" at bounding box center [1382, 189] width 56 height 21
click at [1372, 189] on div "重 置 查 询" at bounding box center [1420, 189] width 223 height 21
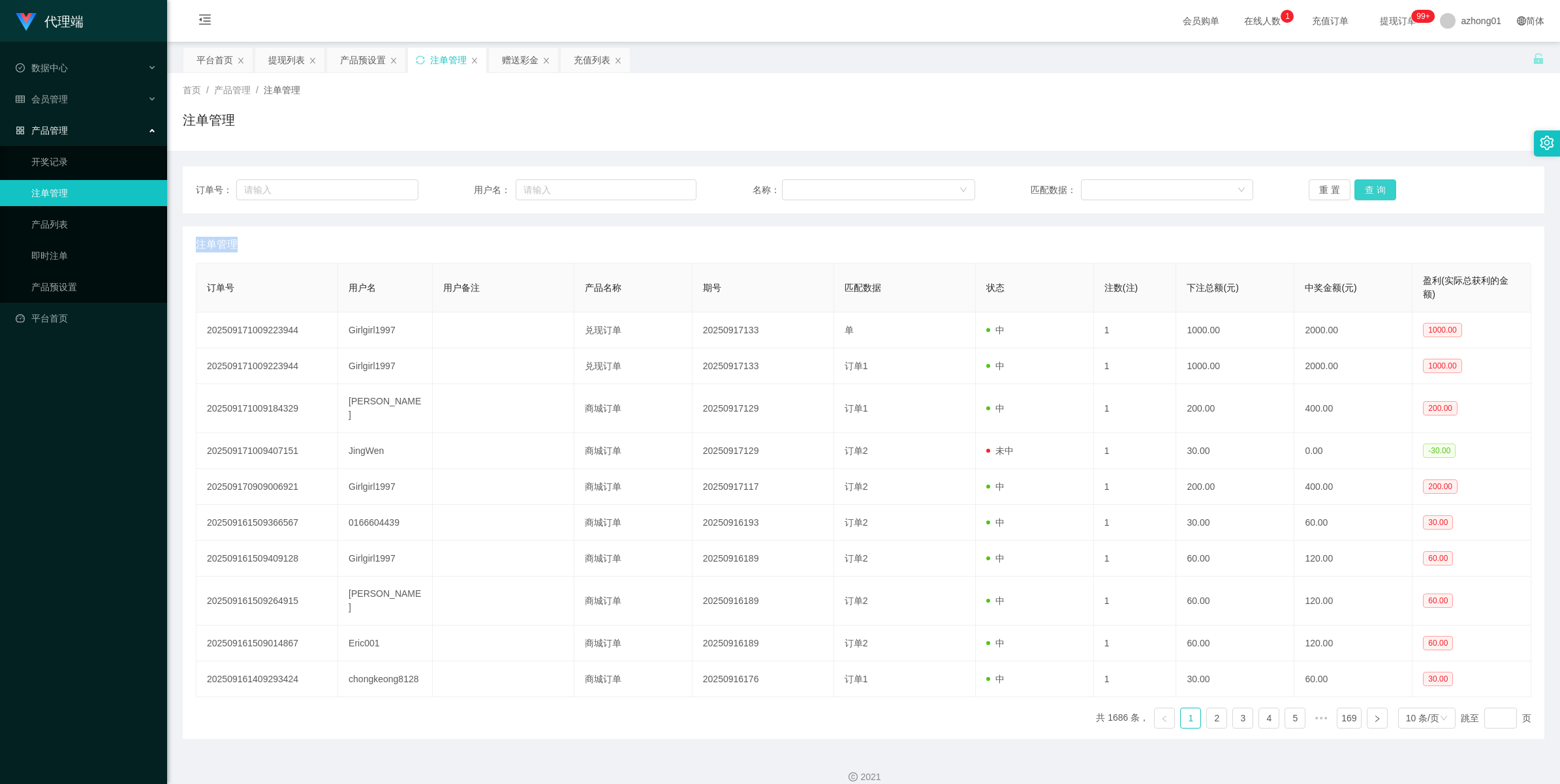
click at [1372, 189] on button "查 询" at bounding box center [1375, 189] width 41 height 21
click at [1372, 189] on div "重 置 查 询" at bounding box center [1420, 189] width 223 height 21
click at [1372, 189] on button "查 询" at bounding box center [1375, 189] width 41 height 21
click at [1372, 189] on div "重 置 查 询" at bounding box center [1420, 189] width 223 height 21
click at [1372, 189] on button "查 询" at bounding box center [1375, 189] width 41 height 21
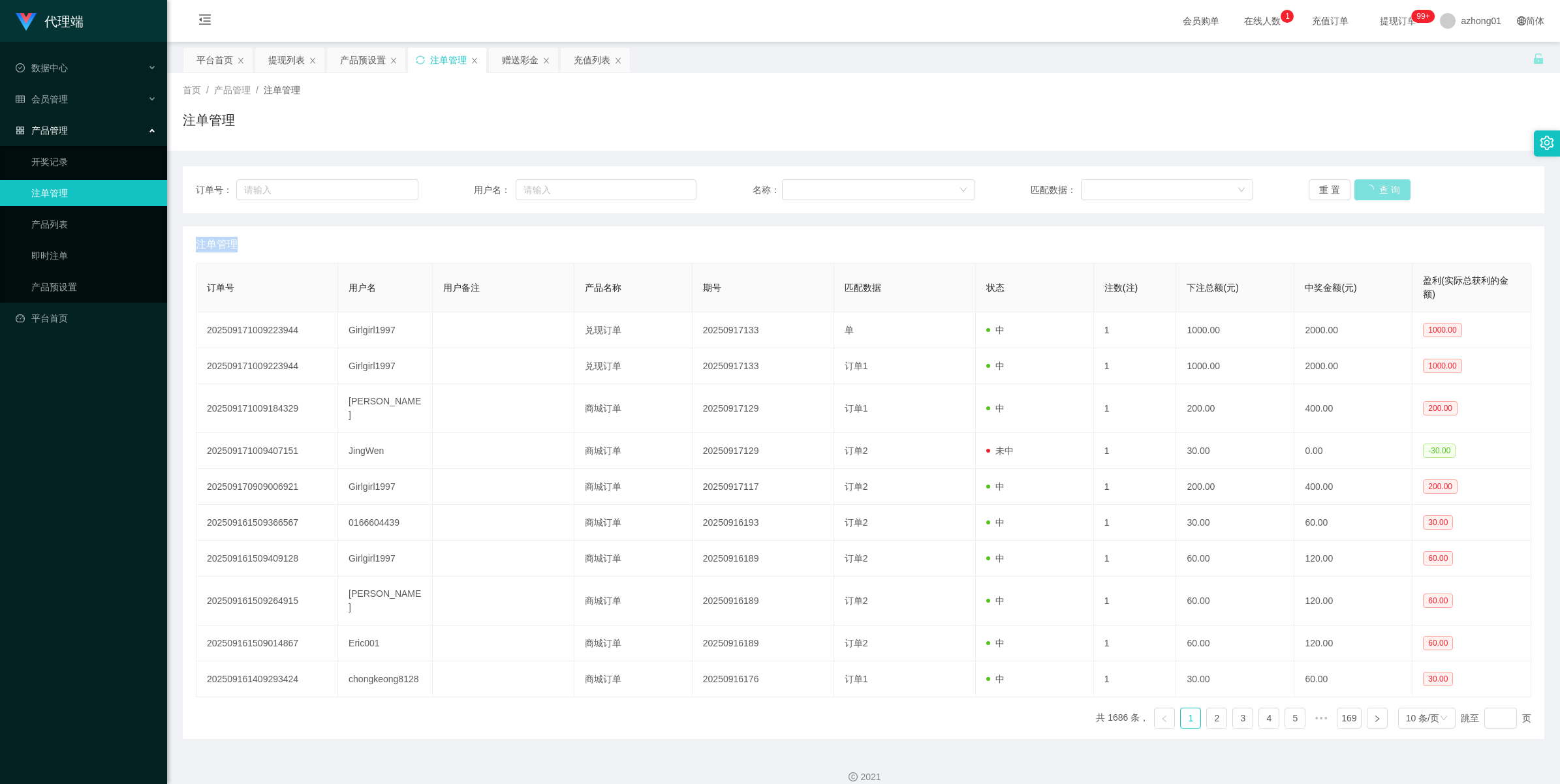
click at [1372, 189] on div "重 置 查 询" at bounding box center [1420, 189] width 223 height 21
click at [1372, 189] on button "查 询" at bounding box center [1375, 189] width 41 height 21
click at [1372, 189] on div "重 置 查 询" at bounding box center [1420, 189] width 223 height 21
click at [1372, 189] on button "查 询" at bounding box center [1375, 189] width 41 height 21
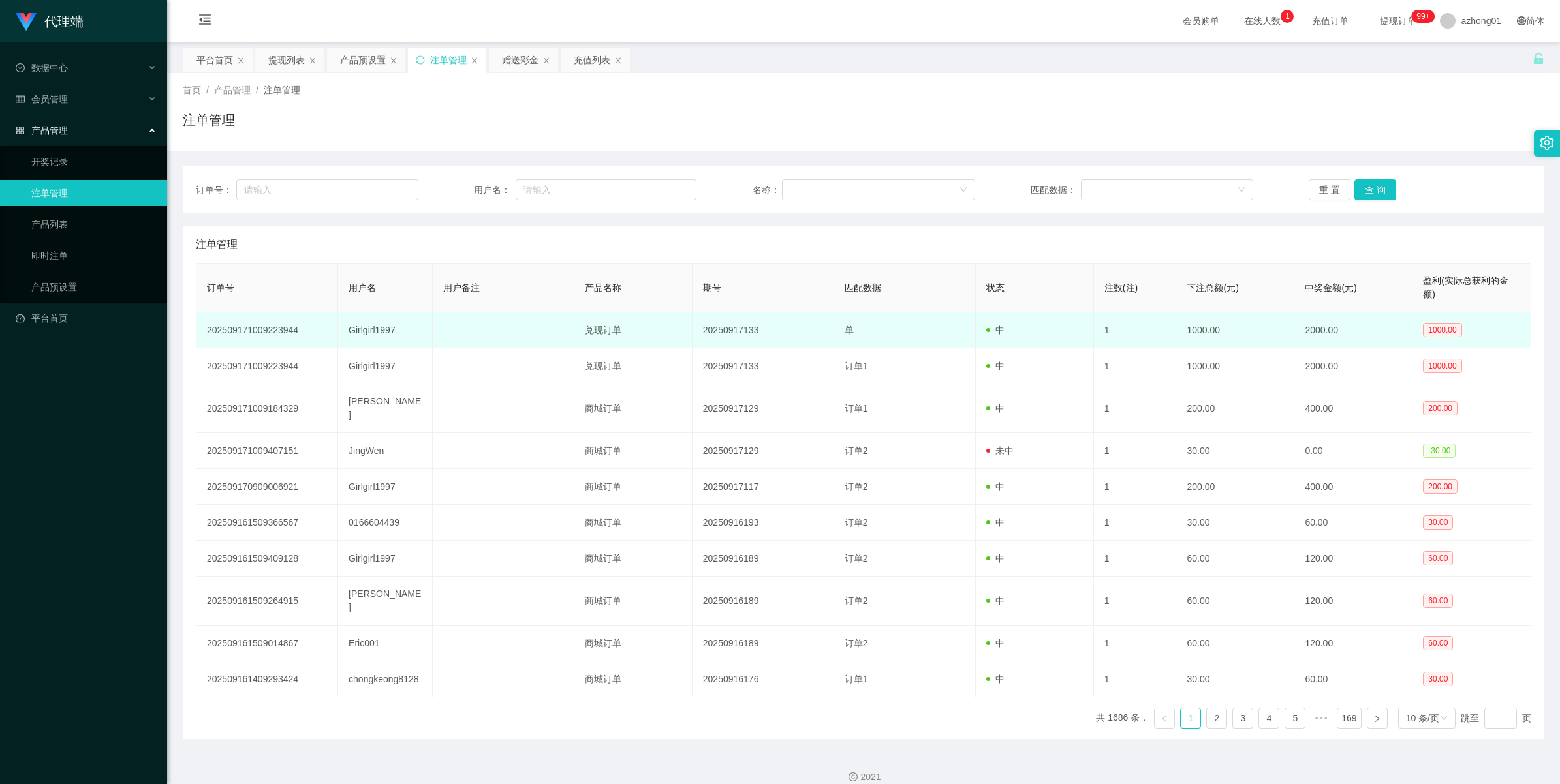
click at [357, 326] on td "Girlgirl1997" at bounding box center [386, 330] width 95 height 36
copy td "Girlgirl1997"
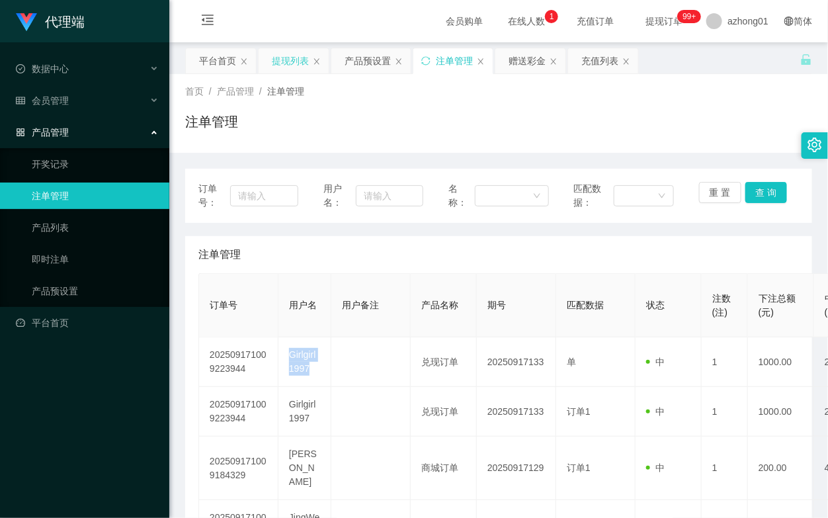
click at [286, 63] on div "提现列表" at bounding box center [290, 60] width 37 height 25
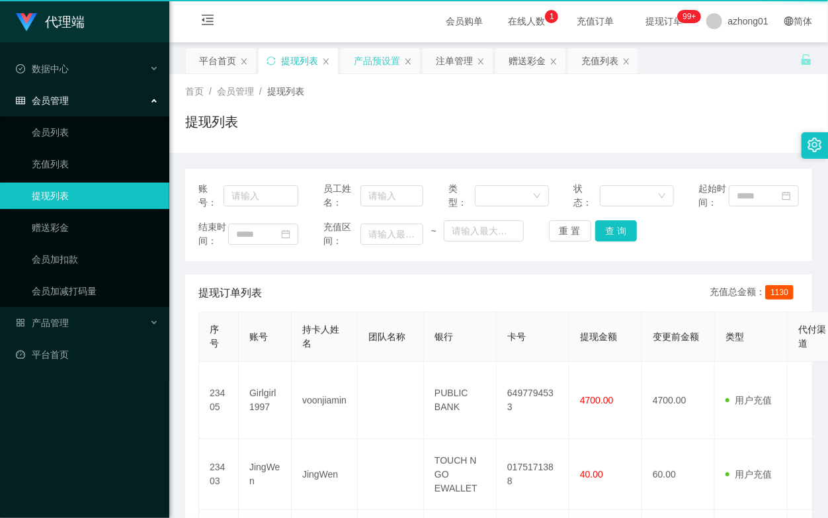
click at [355, 58] on div "产品预设置" at bounding box center [377, 60] width 46 height 25
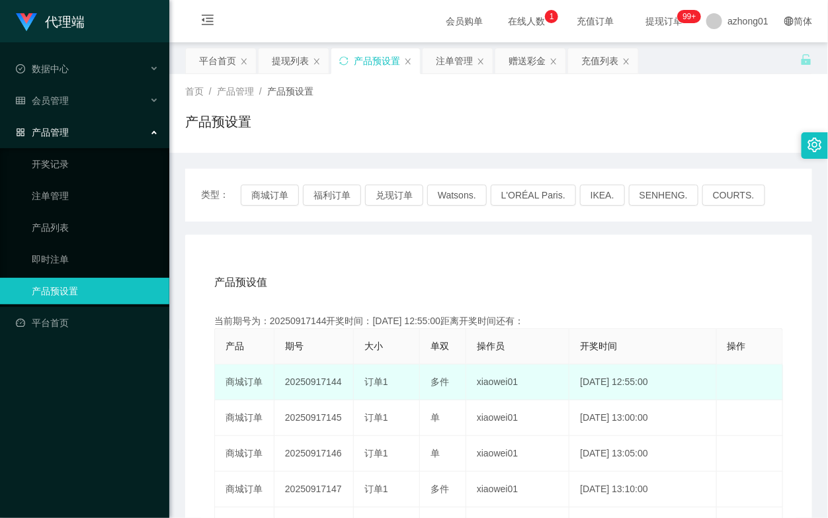
click at [319, 377] on td "20250917144" at bounding box center [314, 382] width 79 height 36
copy td "20250917144"
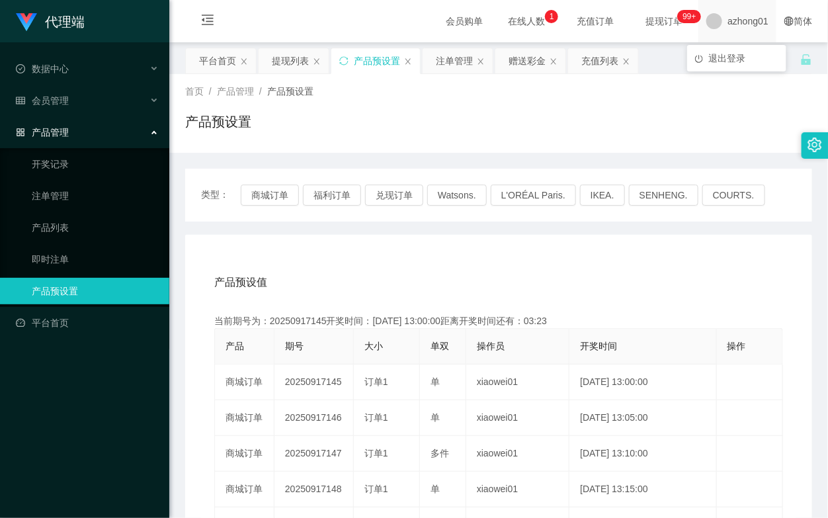
click at [744, 17] on span "azhong01" at bounding box center [748, 21] width 41 height 42
click at [716, 53] on span "退出登录" at bounding box center [726, 58] width 37 height 11
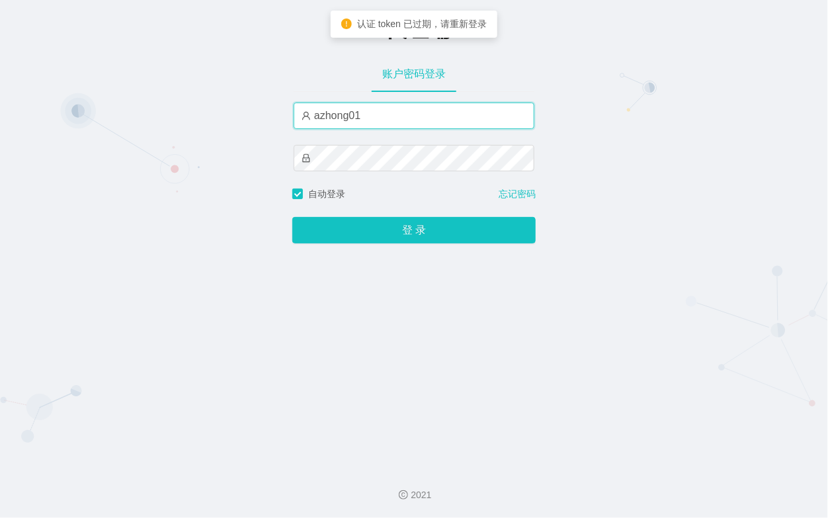
click at [419, 117] on input "azhong01" at bounding box center [414, 116] width 241 height 26
type input "xiaowei01"
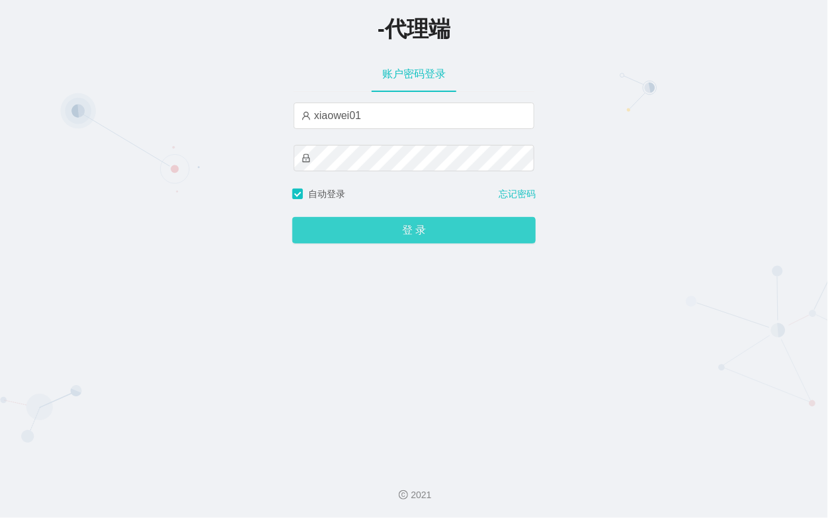
click at [384, 237] on button "登 录" at bounding box center [413, 230] width 243 height 26
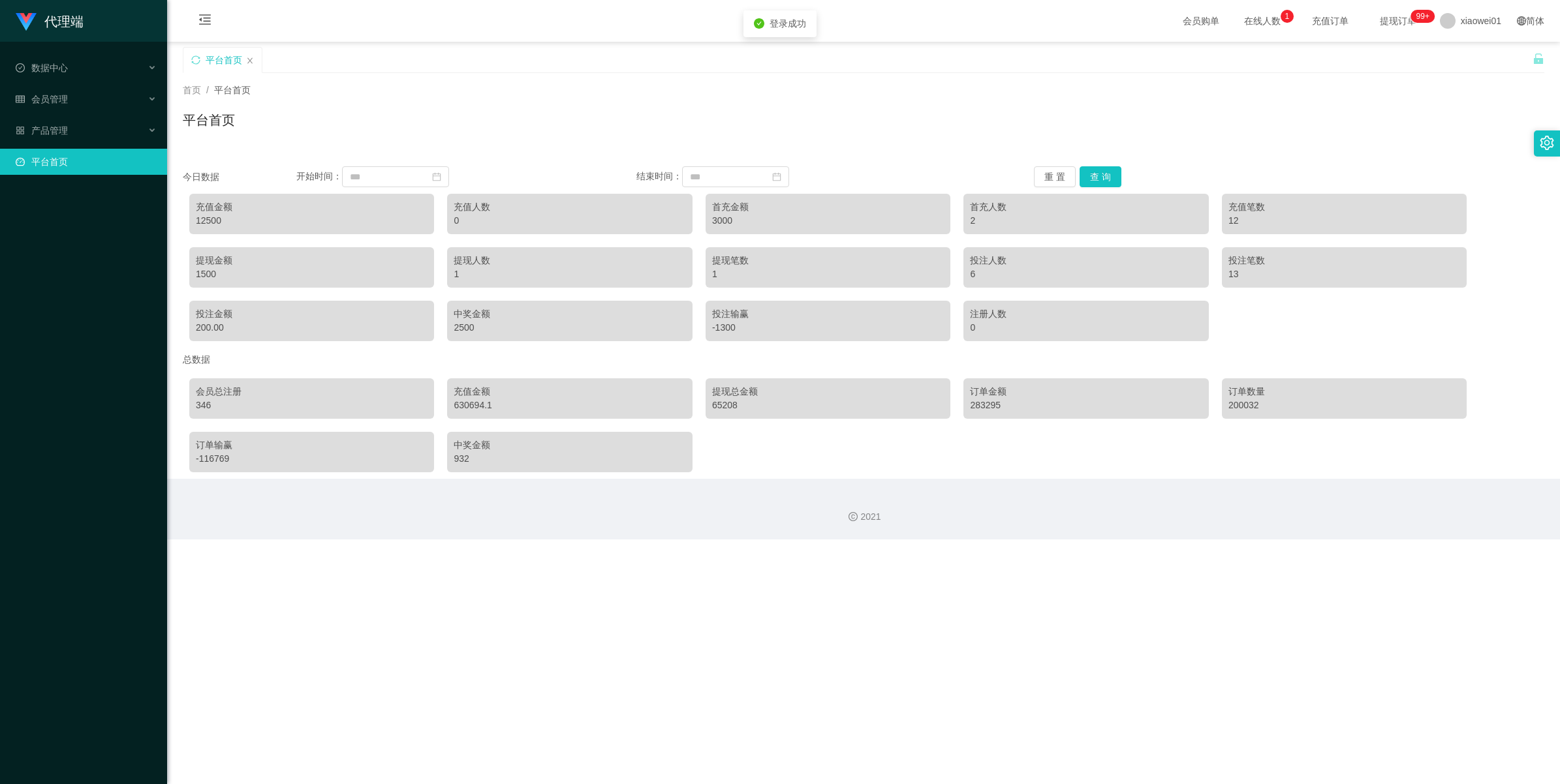
click at [68, 154] on link "平台首页" at bounding box center [86, 162] width 141 height 26
click at [62, 132] on span "产品管理" at bounding box center [41, 130] width 52 height 11
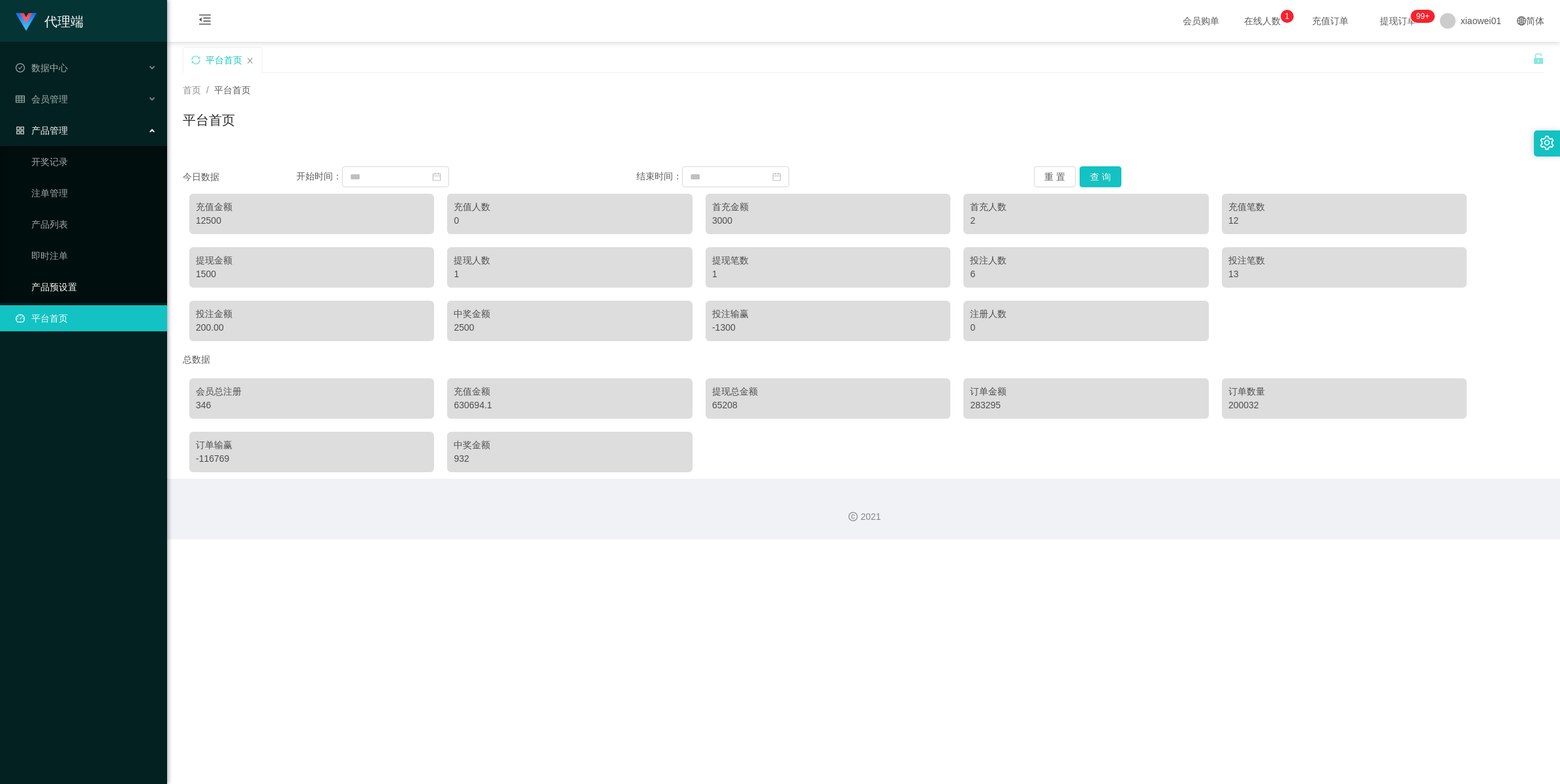
click at [66, 297] on link "产品预设置" at bounding box center [94, 287] width 125 height 26
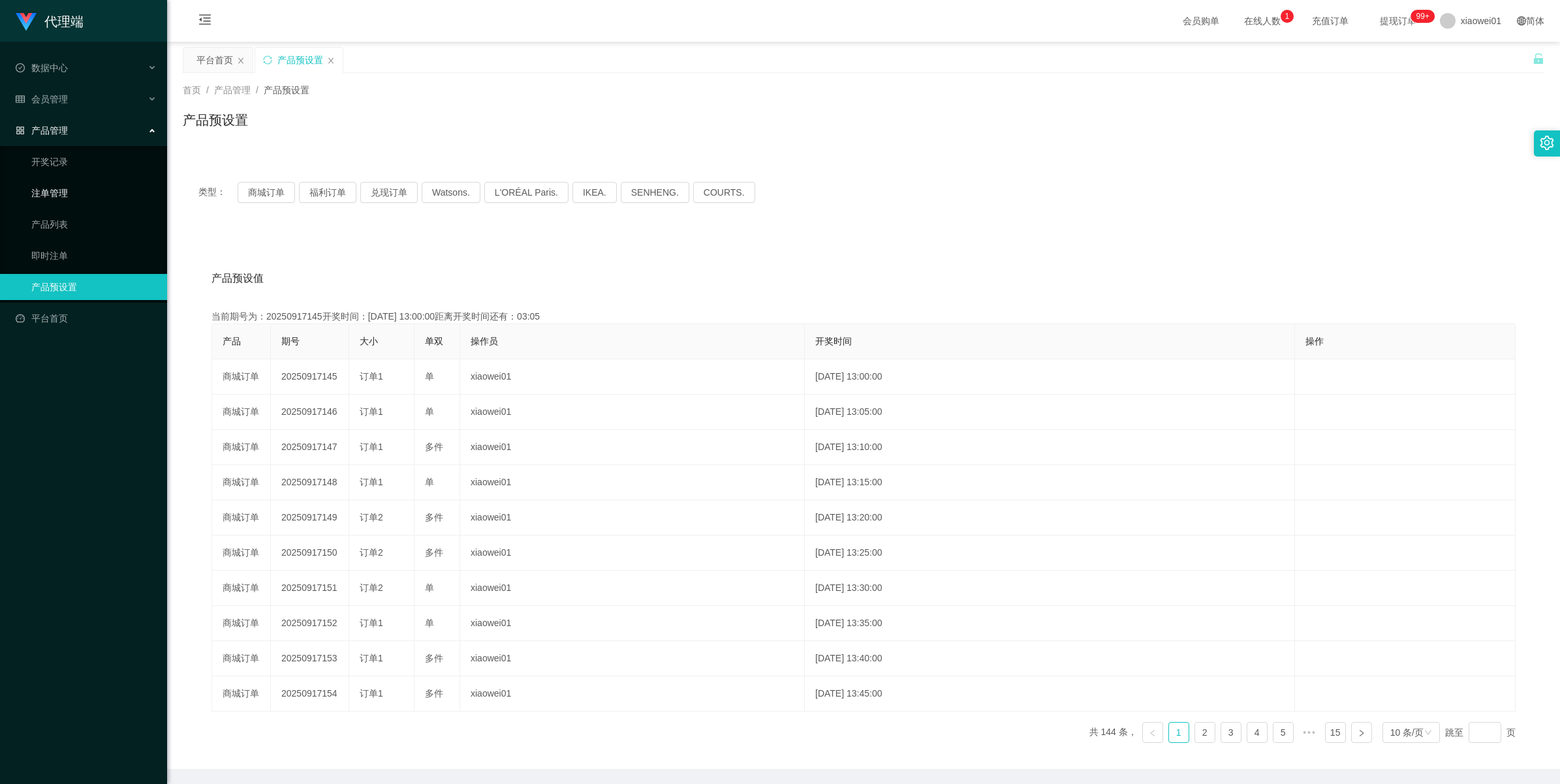
click at [64, 196] on link "注单管理" at bounding box center [94, 193] width 125 height 26
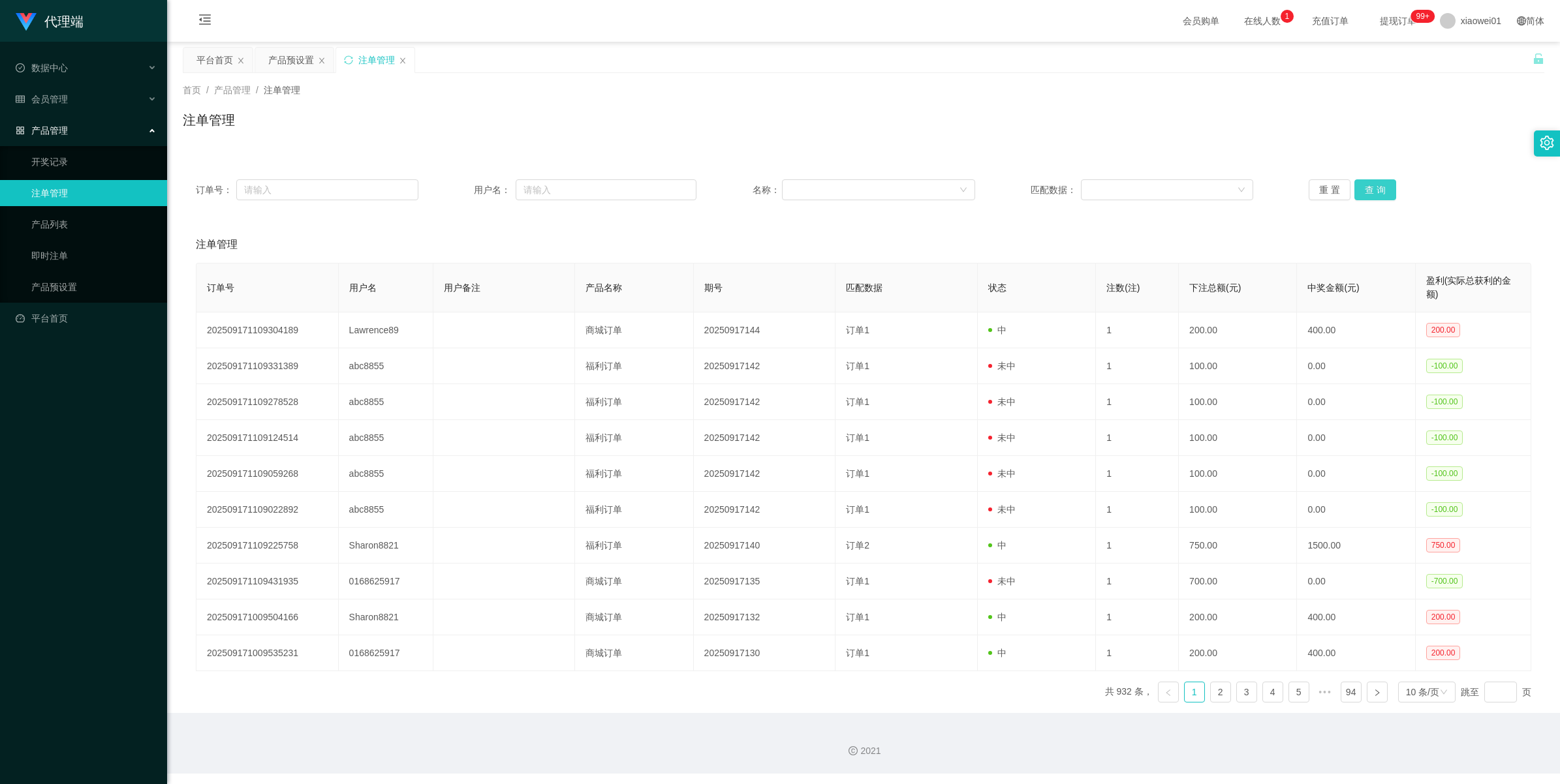
click at [1360, 184] on button "查 询" at bounding box center [1375, 189] width 41 height 21
click at [1360, 184] on div "重 置 查 询" at bounding box center [1420, 189] width 223 height 21
click at [1360, 184] on button "查 询" at bounding box center [1375, 189] width 41 height 21
click at [1360, 184] on div "重 置 查 询" at bounding box center [1420, 189] width 223 height 21
click at [1360, 184] on button "查 询" at bounding box center [1375, 189] width 41 height 21
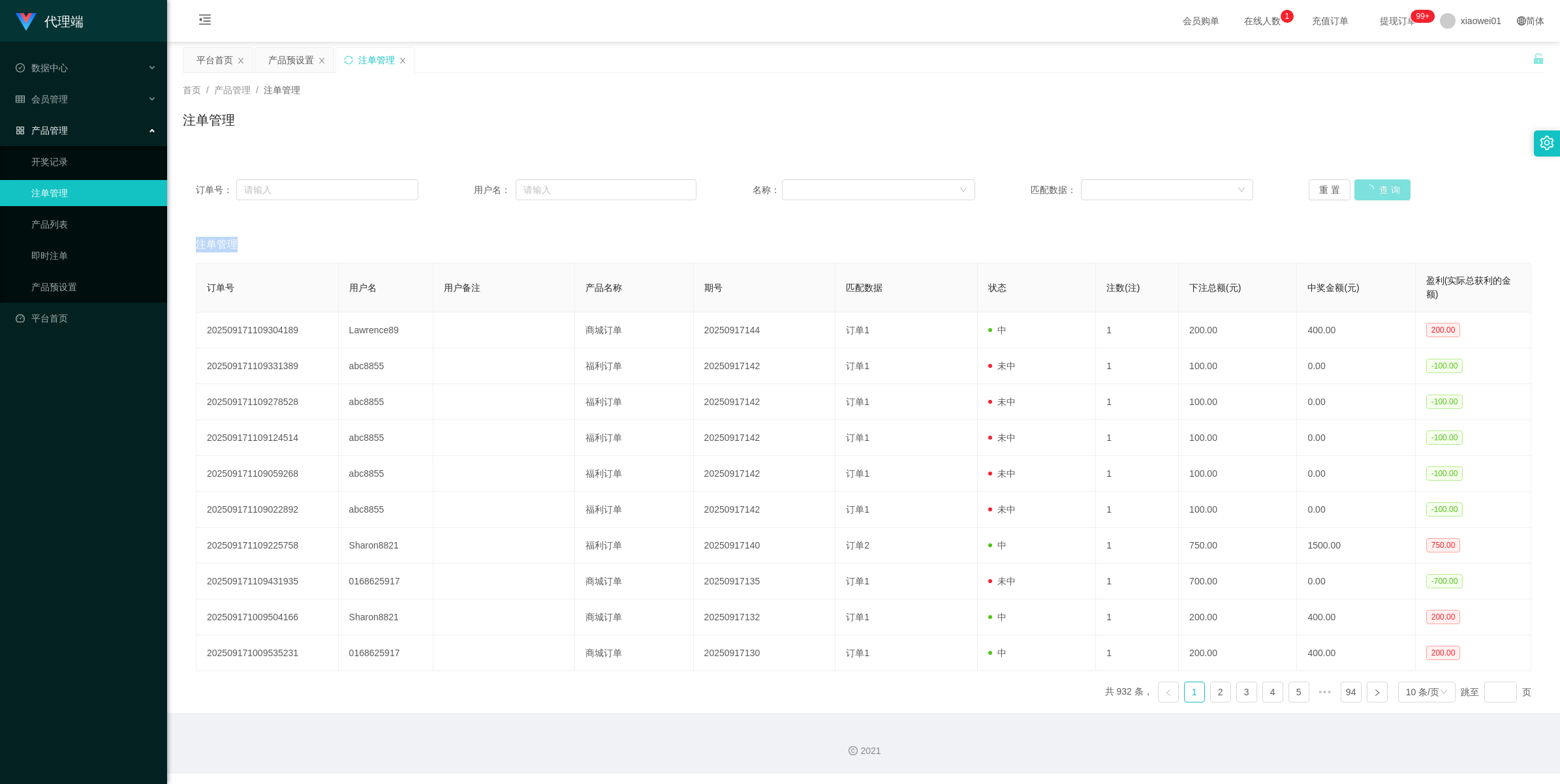
click at [1360, 184] on div "重 置 查 询" at bounding box center [1420, 189] width 223 height 21
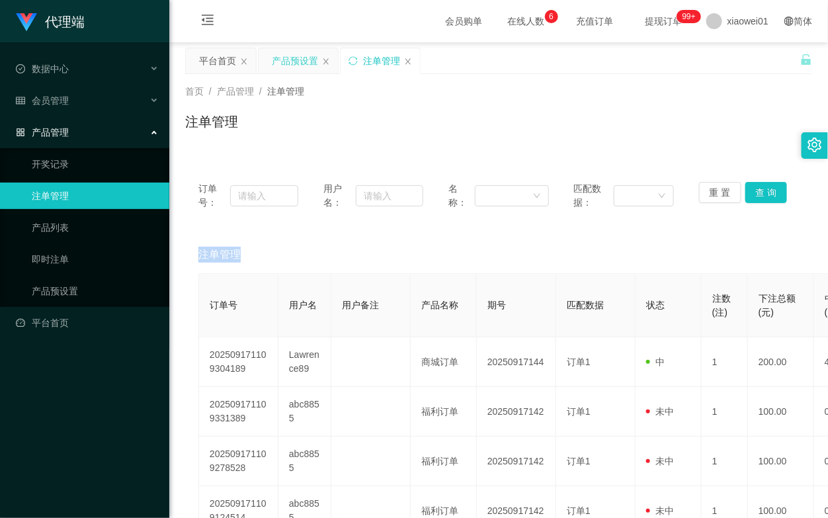
click at [290, 63] on div "产品预设置" at bounding box center [295, 60] width 46 height 25
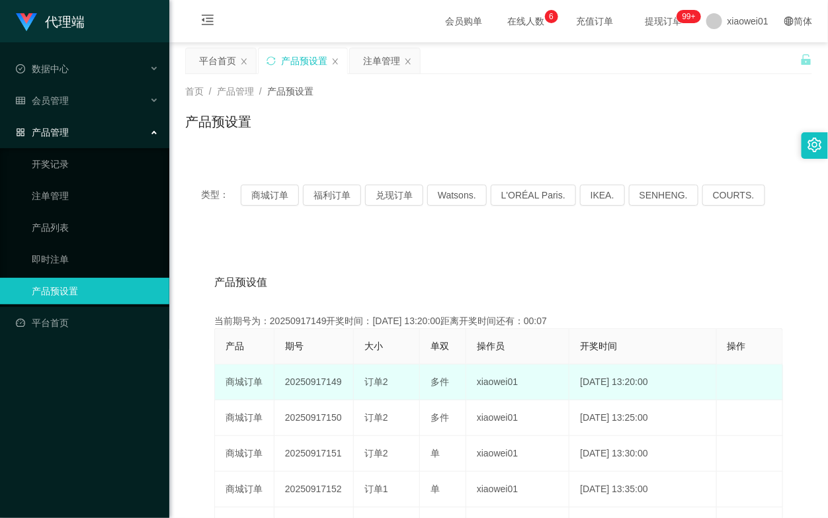
click at [311, 382] on td "20250917149" at bounding box center [314, 382] width 79 height 36
copy td "20250917149"
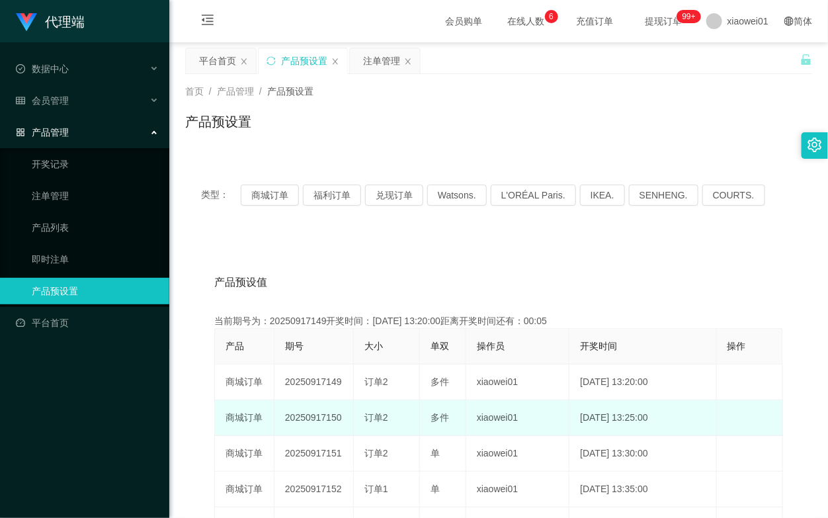
click at [313, 418] on td "20250917150" at bounding box center [314, 418] width 79 height 36
copy td "20250917150"
